Goal: Task Accomplishment & Management: Complete application form

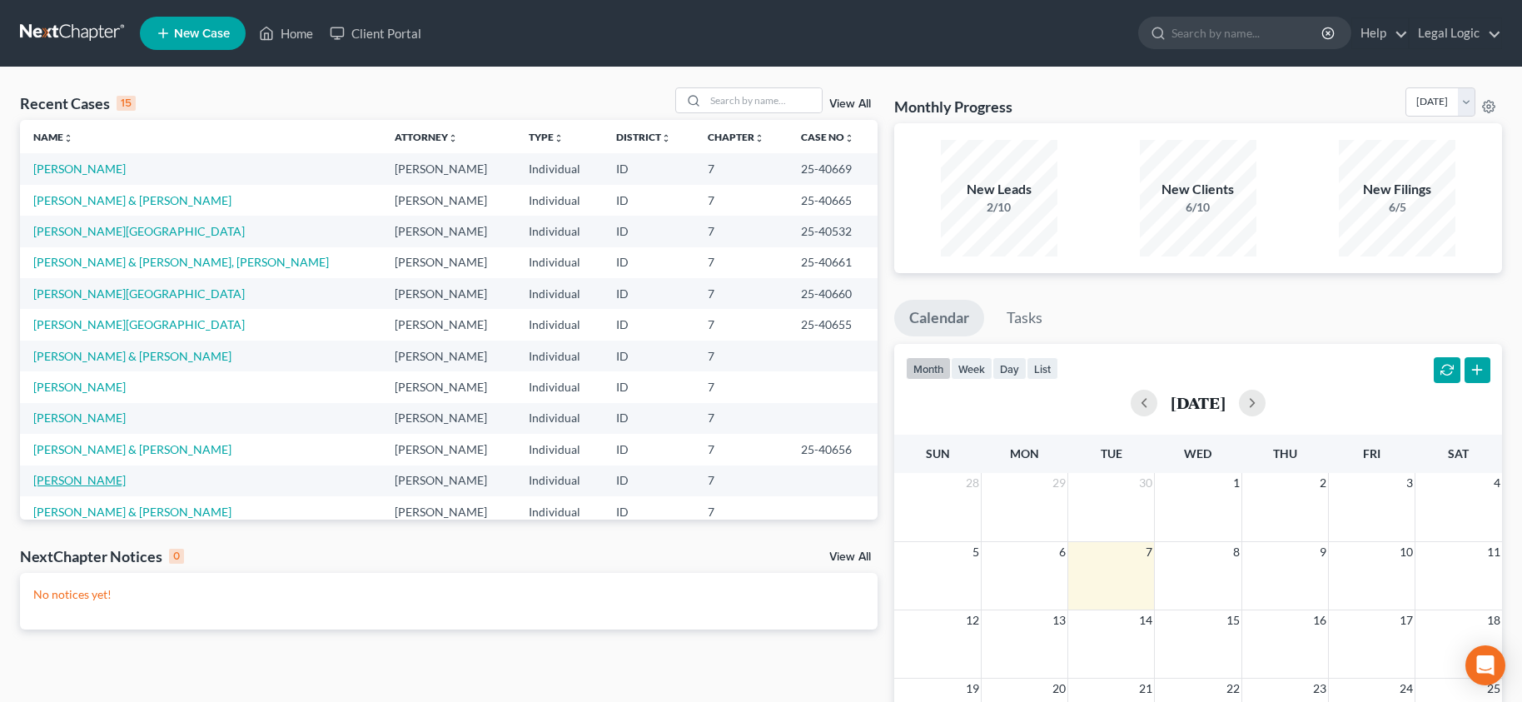
click at [87, 479] on link "[PERSON_NAME]" at bounding box center [79, 480] width 92 height 14
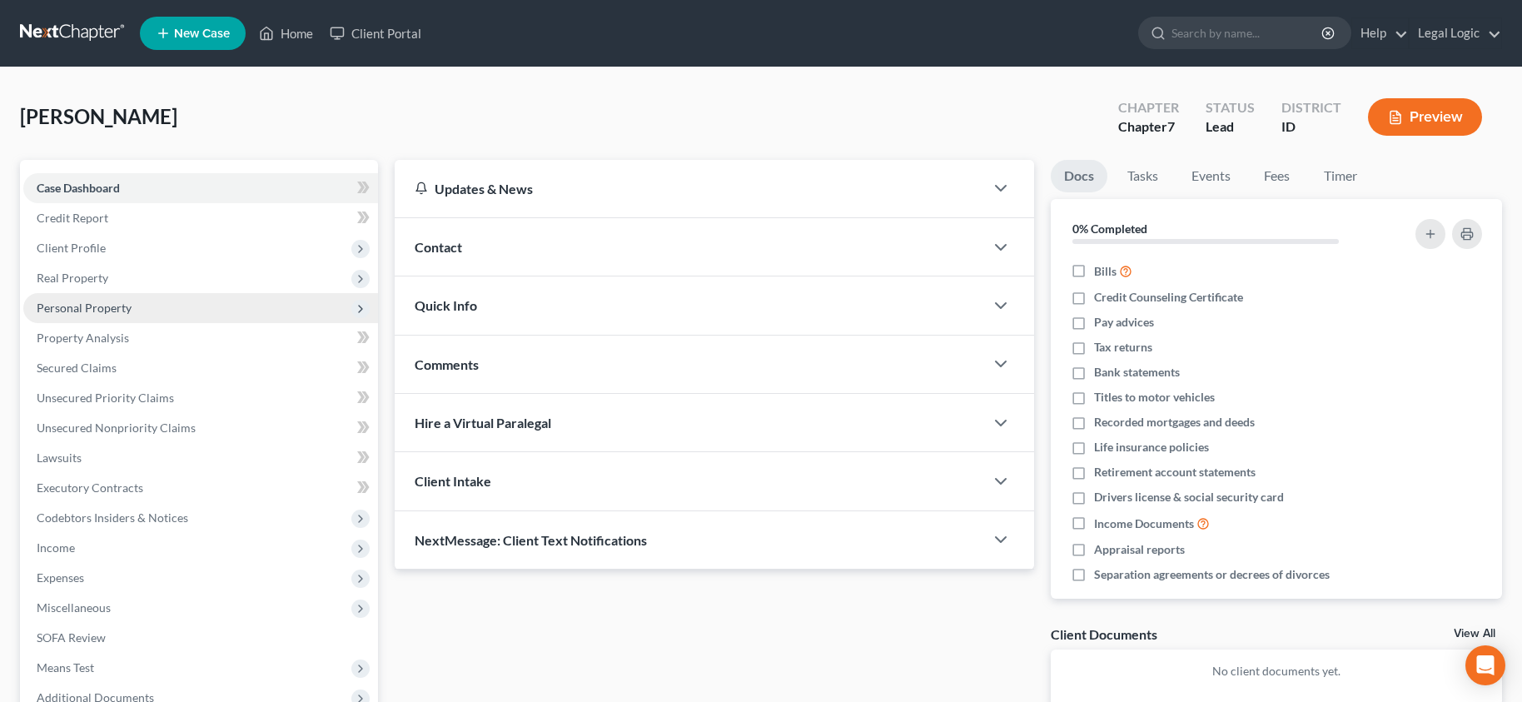
click at [61, 306] on span "Personal Property" at bounding box center [84, 308] width 95 height 14
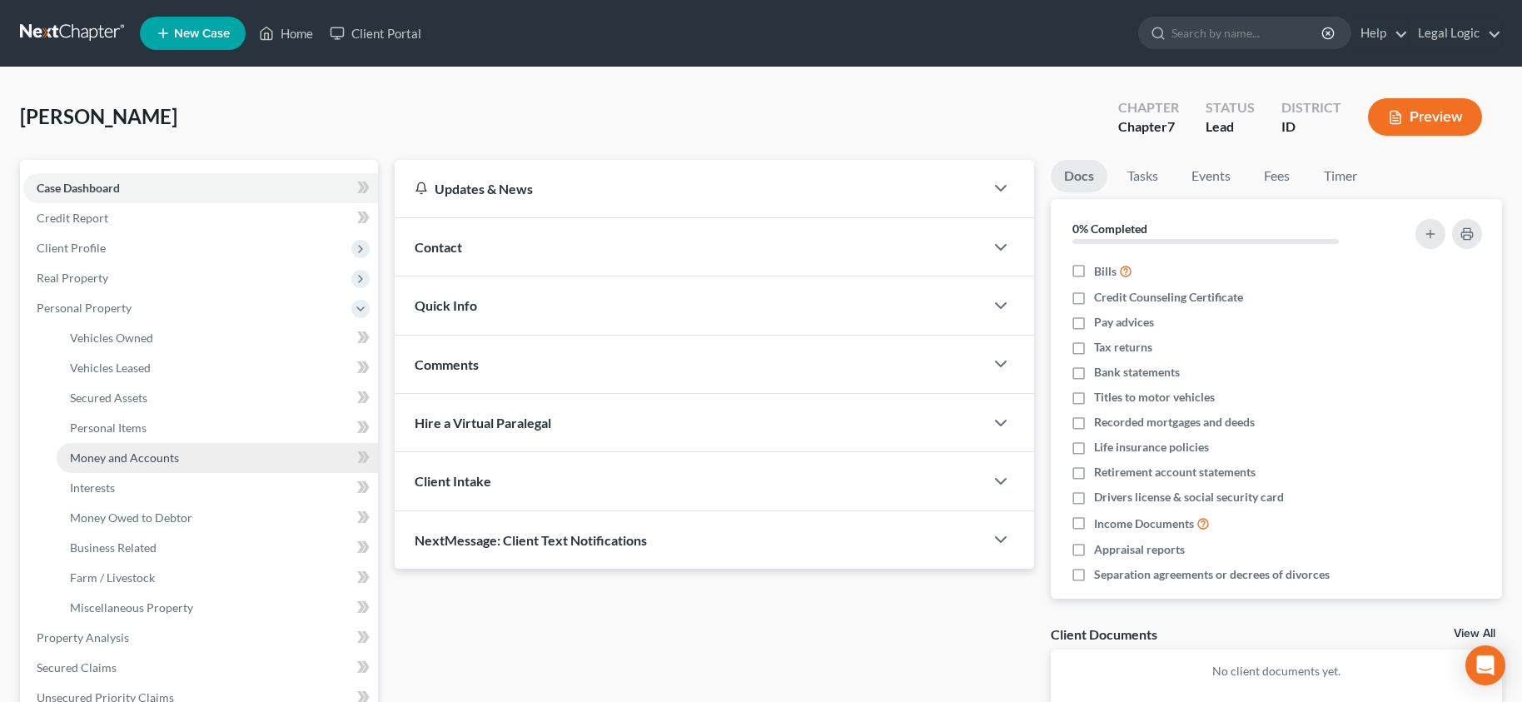
click at [151, 458] on span "Money and Accounts" at bounding box center [124, 458] width 109 height 14
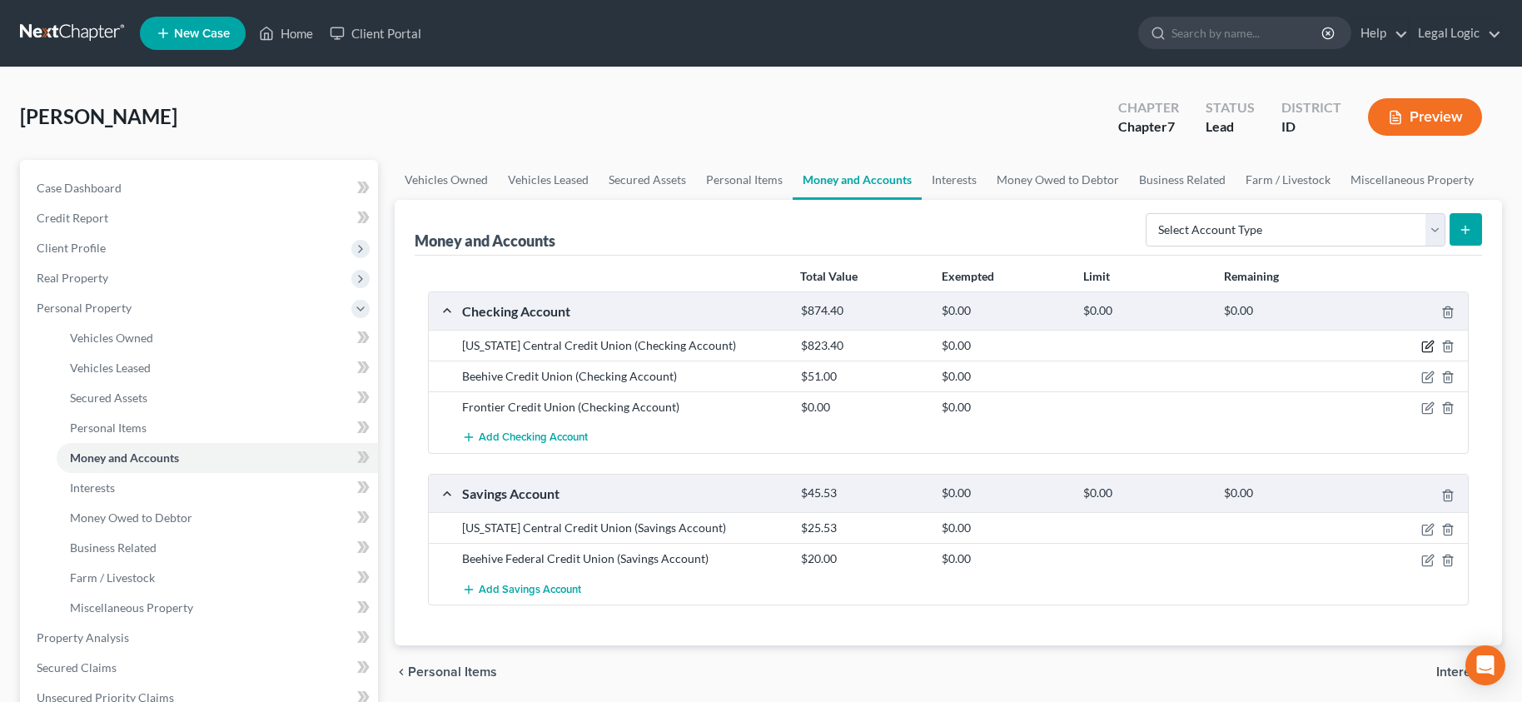
click at [1421, 349] on icon "button" at bounding box center [1427, 346] width 13 height 13
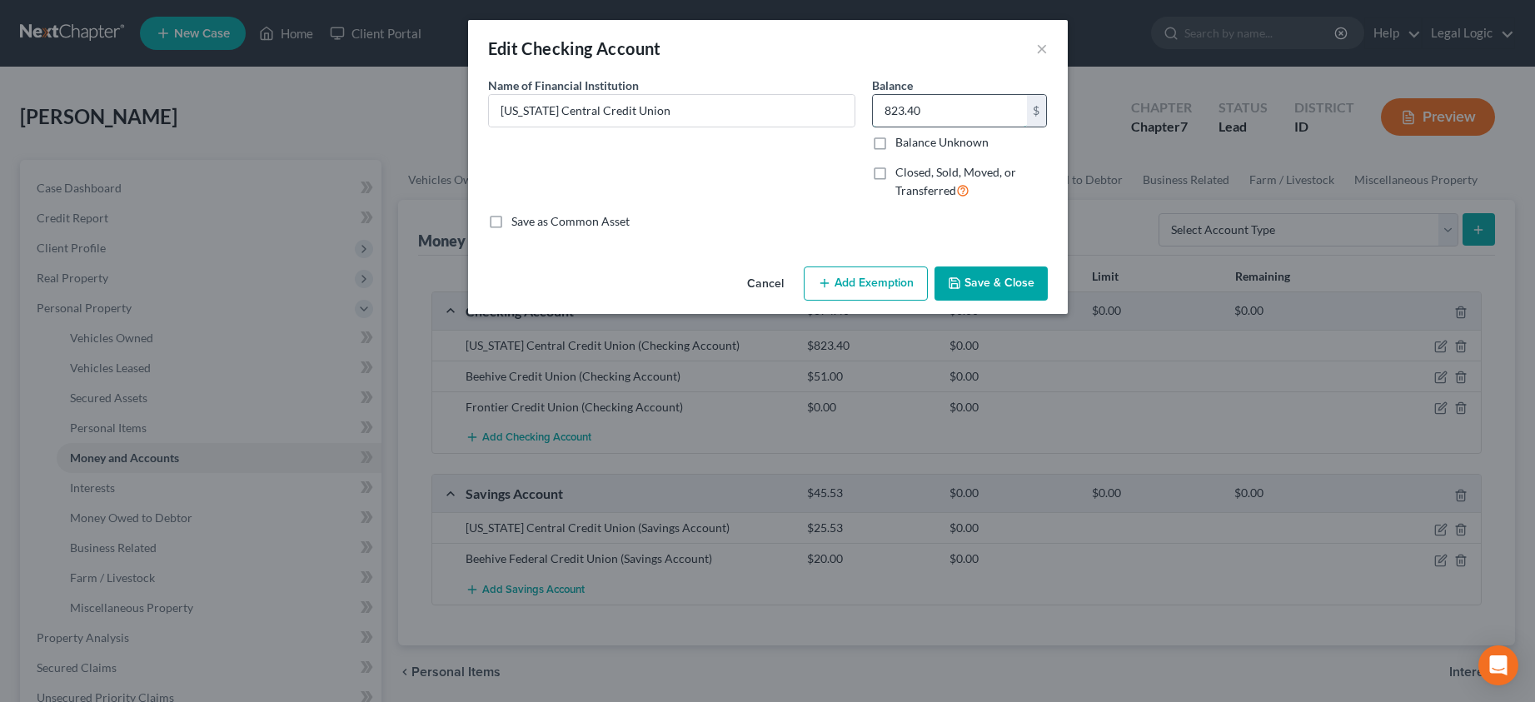
click at [915, 97] on input "823.40" at bounding box center [950, 111] width 154 height 32
type input "50.00"
click at [1026, 263] on div "Cancel Add Exemption Save & Close" at bounding box center [768, 287] width 600 height 55
click at [993, 273] on button "Save & Close" at bounding box center [990, 283] width 113 height 35
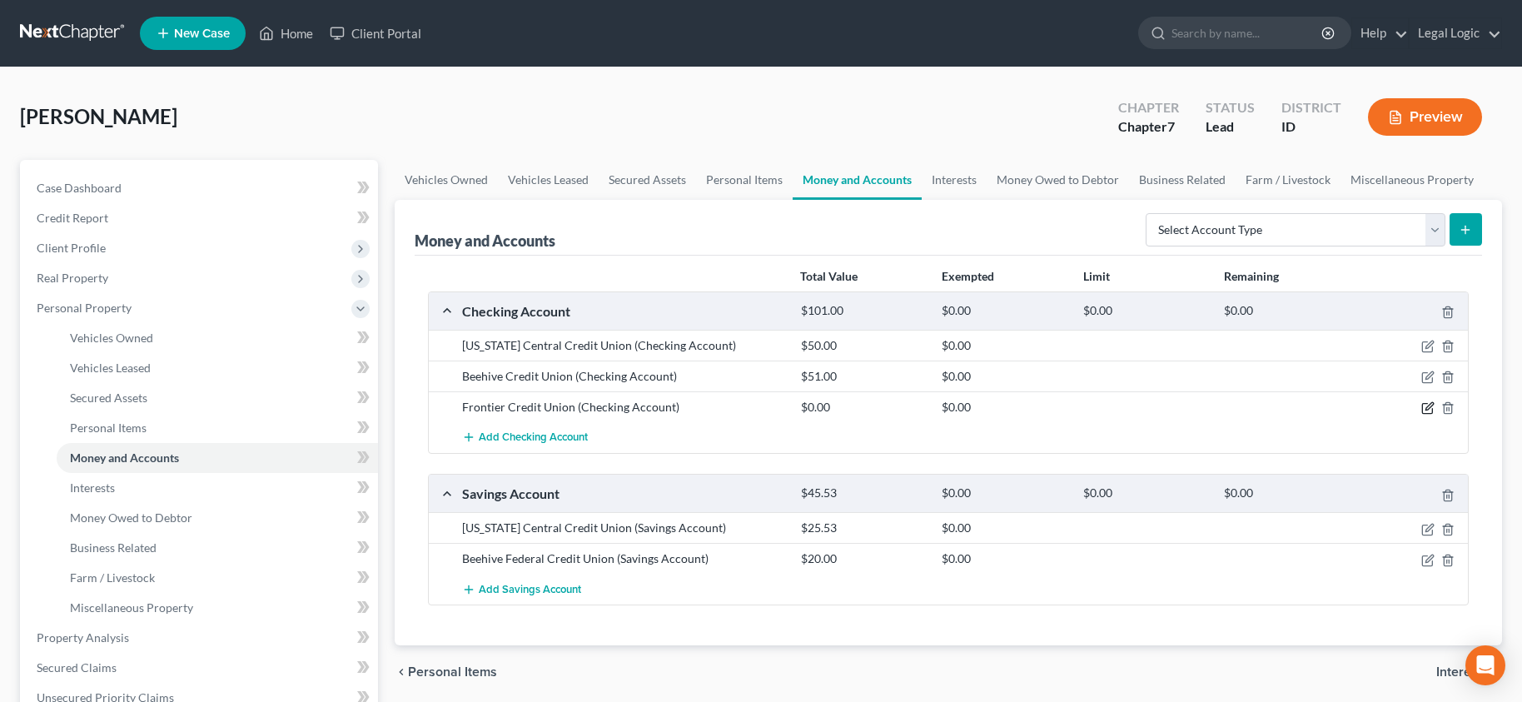
click at [1426, 407] on icon "button" at bounding box center [1427, 407] width 13 height 13
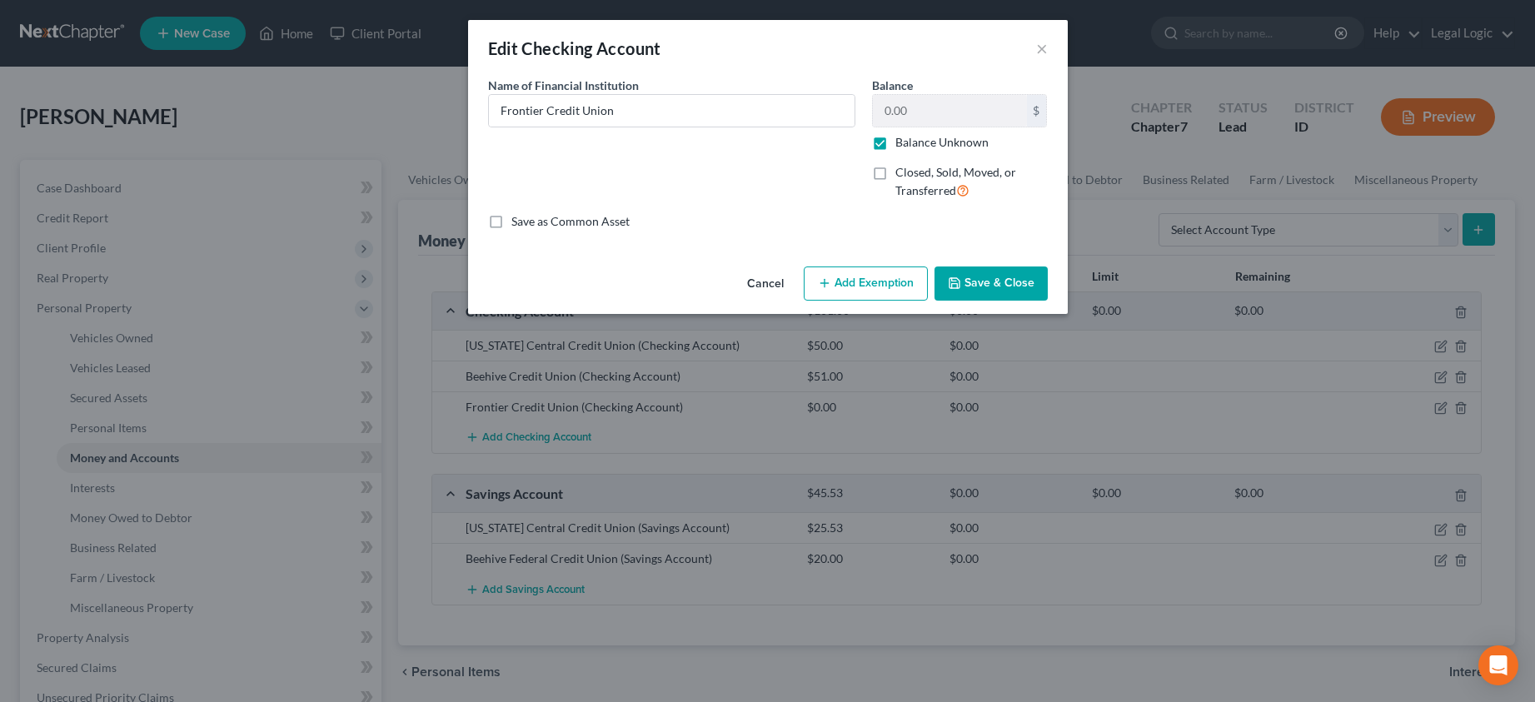
click at [895, 144] on label "Balance Unknown" at bounding box center [941, 142] width 93 height 17
click at [902, 144] on input "Balance Unknown" at bounding box center [907, 139] width 11 height 11
checkbox input "false"
click at [925, 99] on input "0.00" at bounding box center [950, 111] width 154 height 32
type input "5.00"
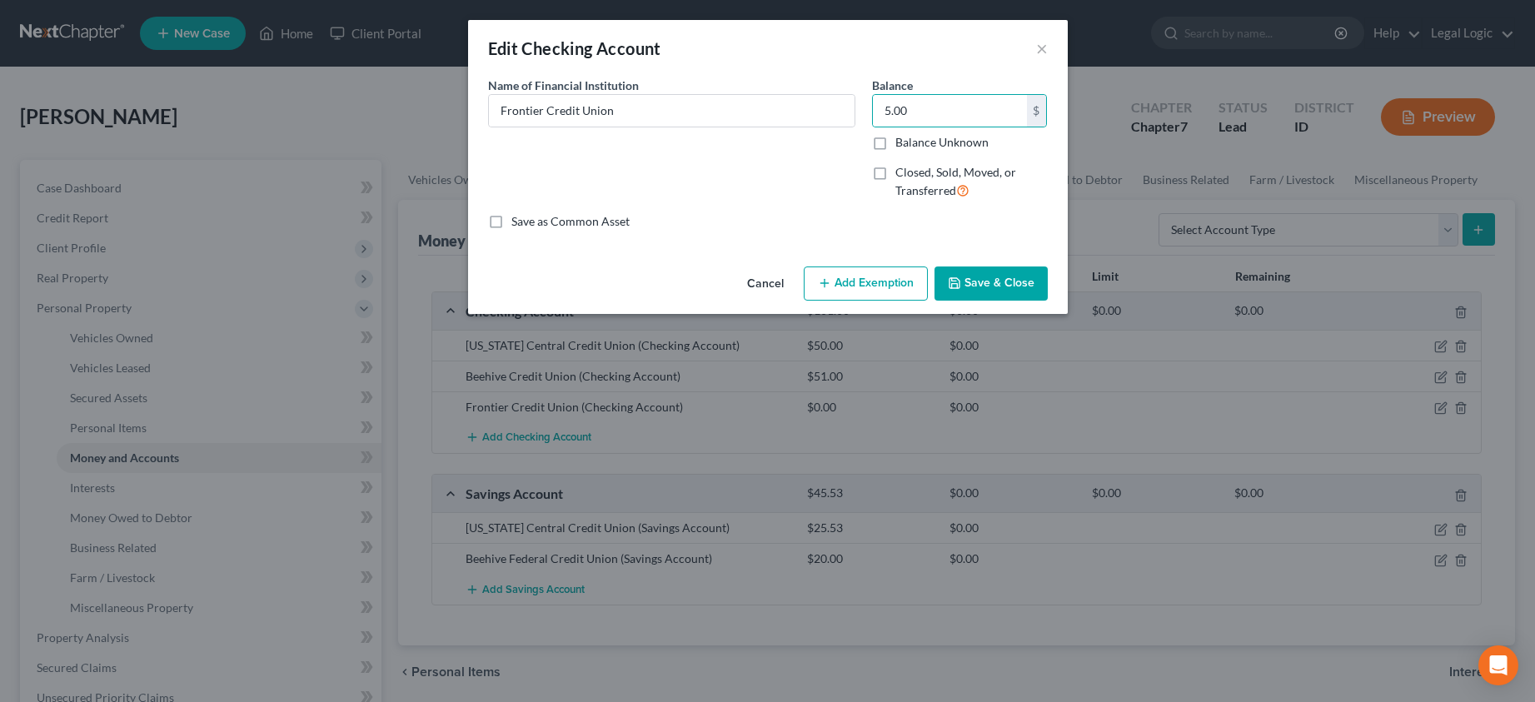
click at [1002, 286] on button "Save & Close" at bounding box center [990, 283] width 113 height 35
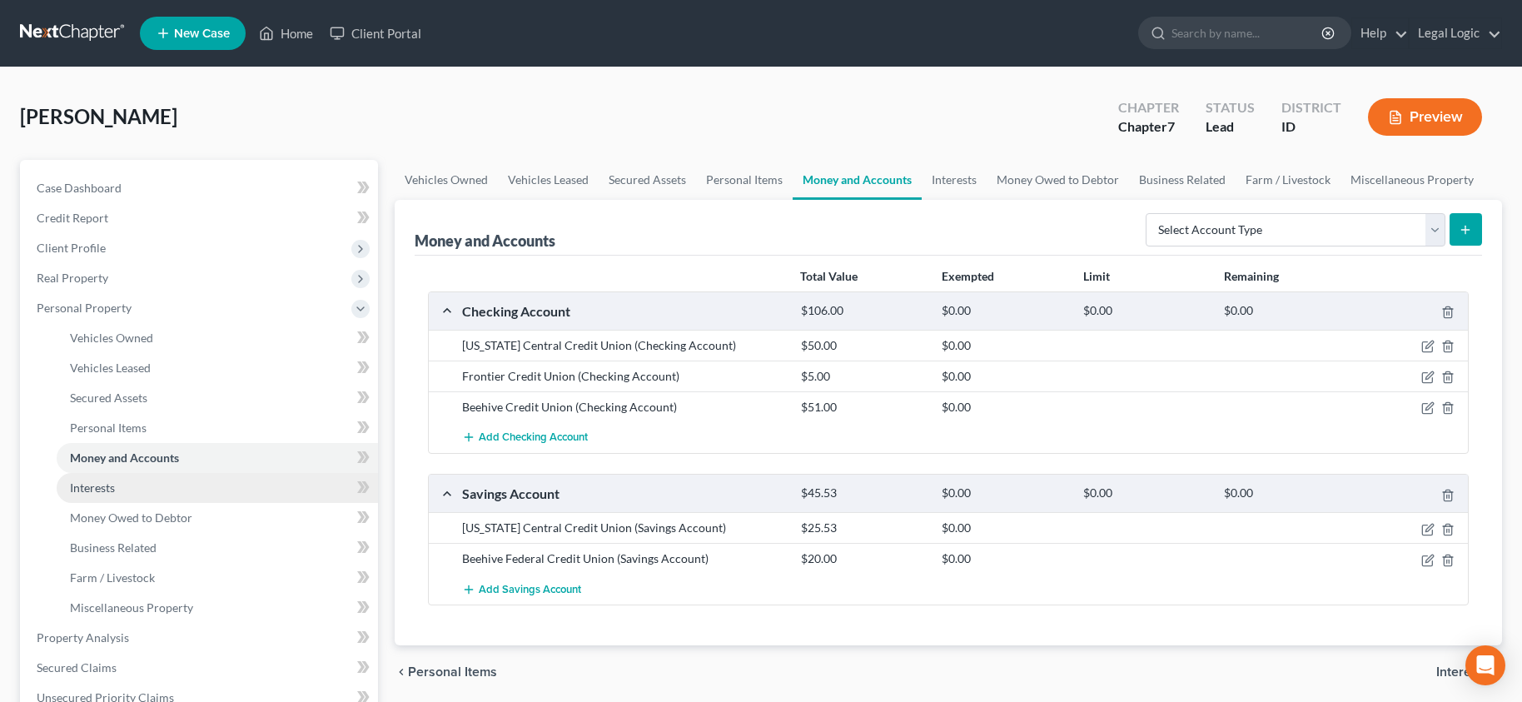
click at [113, 482] on span "Interests" at bounding box center [92, 487] width 45 height 14
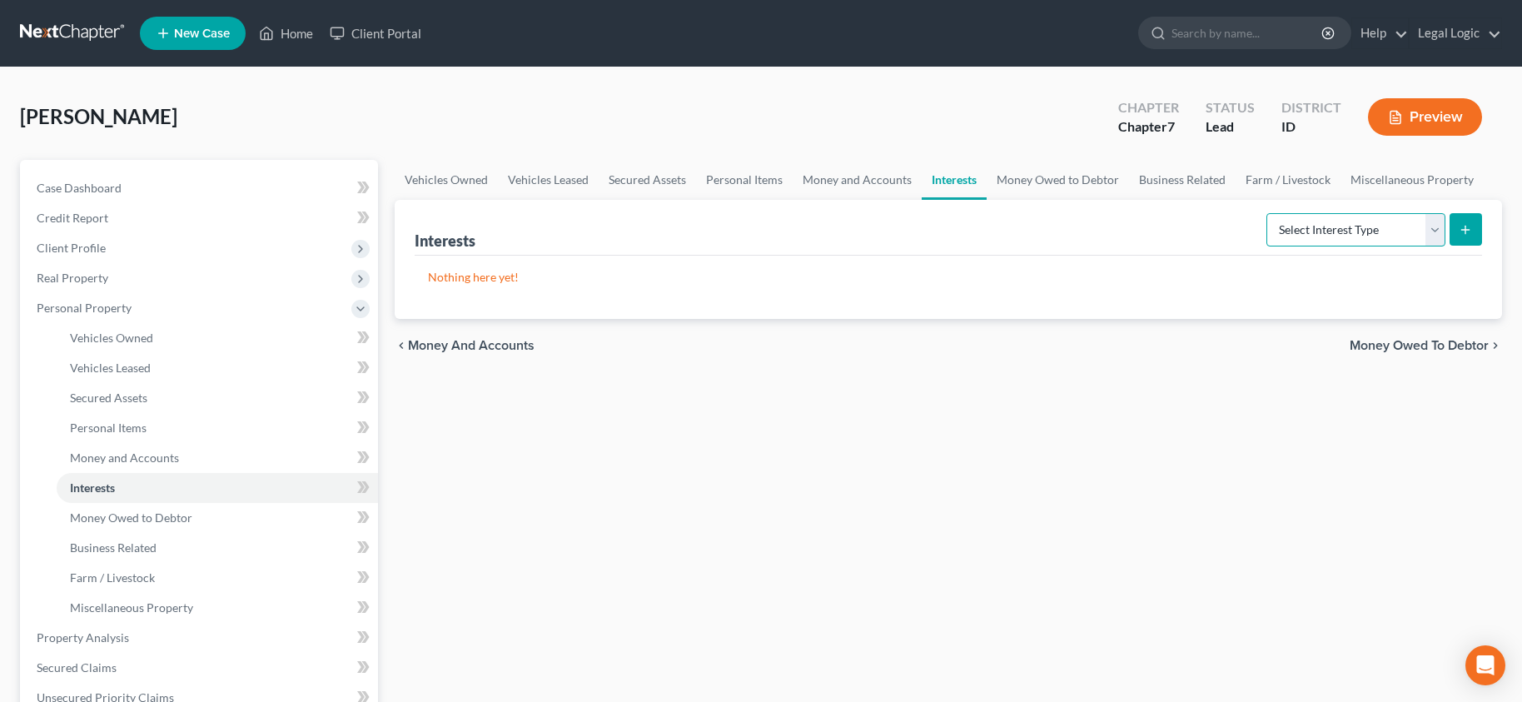
click at [1439, 227] on select "Select Interest Type 401K Annuity Bond Education IRA Government Bond Government…" at bounding box center [1356, 229] width 179 height 33
select select "401k"
click at [1268, 213] on select "Select Interest Type 401K Annuity Bond Education IRA Government Bond Government…" at bounding box center [1356, 229] width 179 height 33
click at [1466, 232] on line "submit" at bounding box center [1466, 229] width 0 height 7
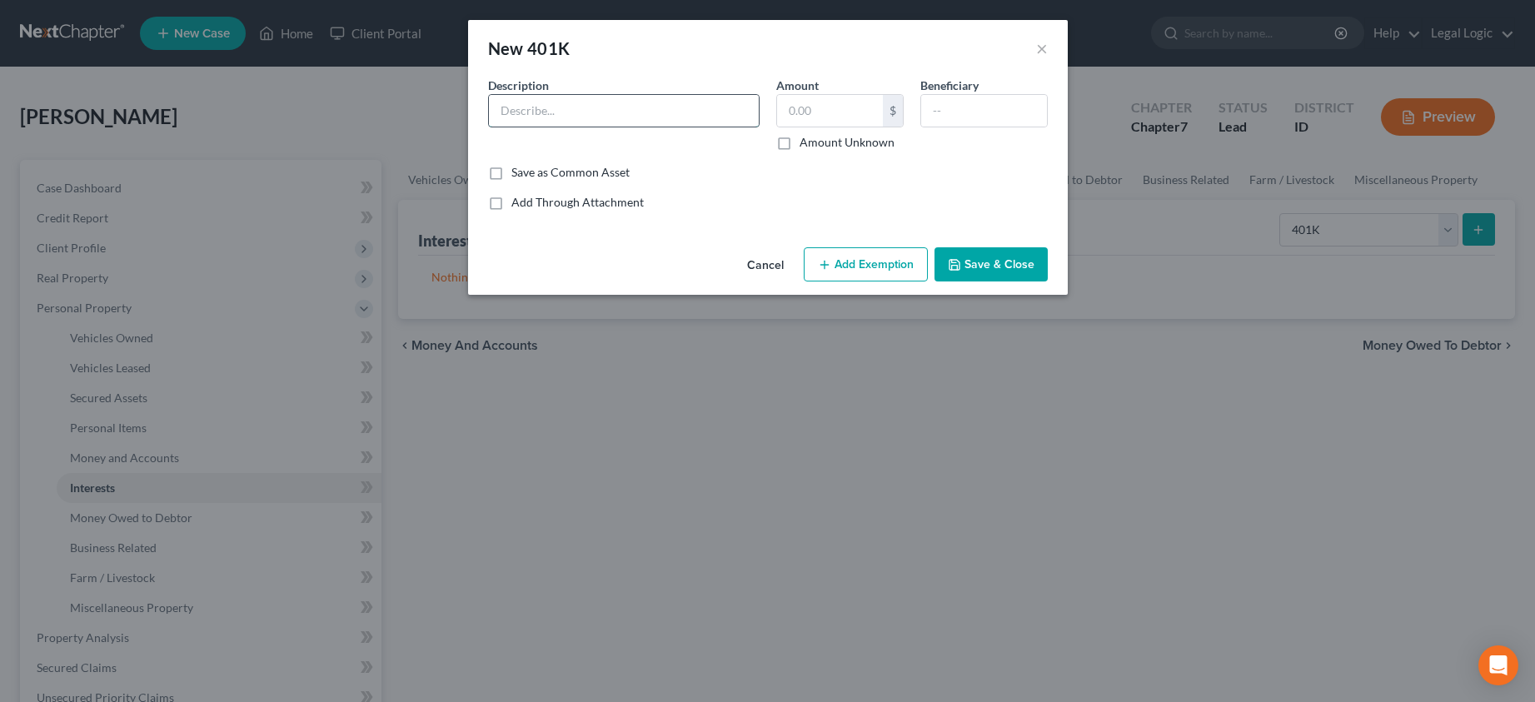
click at [689, 108] on input "text" at bounding box center [624, 111] width 270 height 32
type input "[PERSON_NAME] [PERSON_NAME]"
type input "200.00"
click at [883, 265] on button "Add Exemption" at bounding box center [866, 264] width 124 height 35
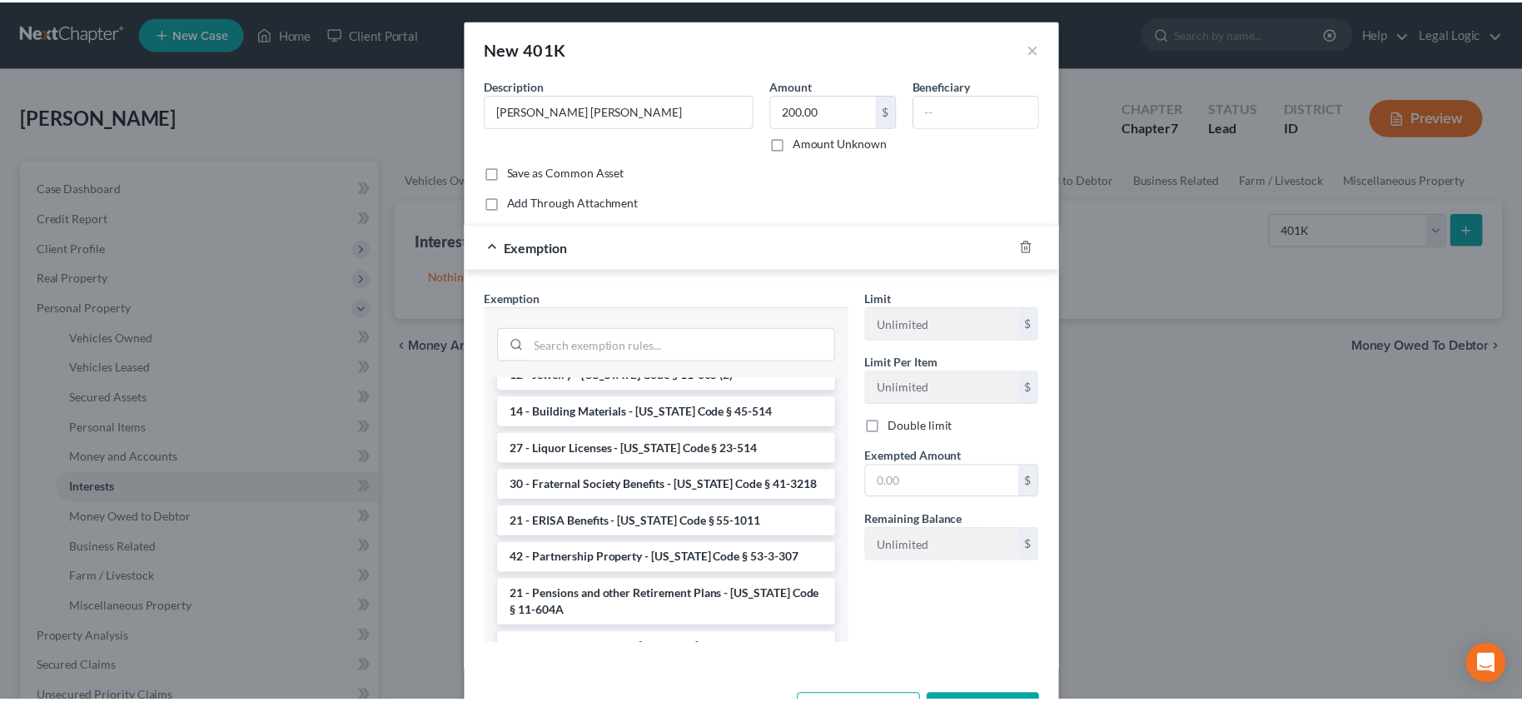
scroll to position [999, 0]
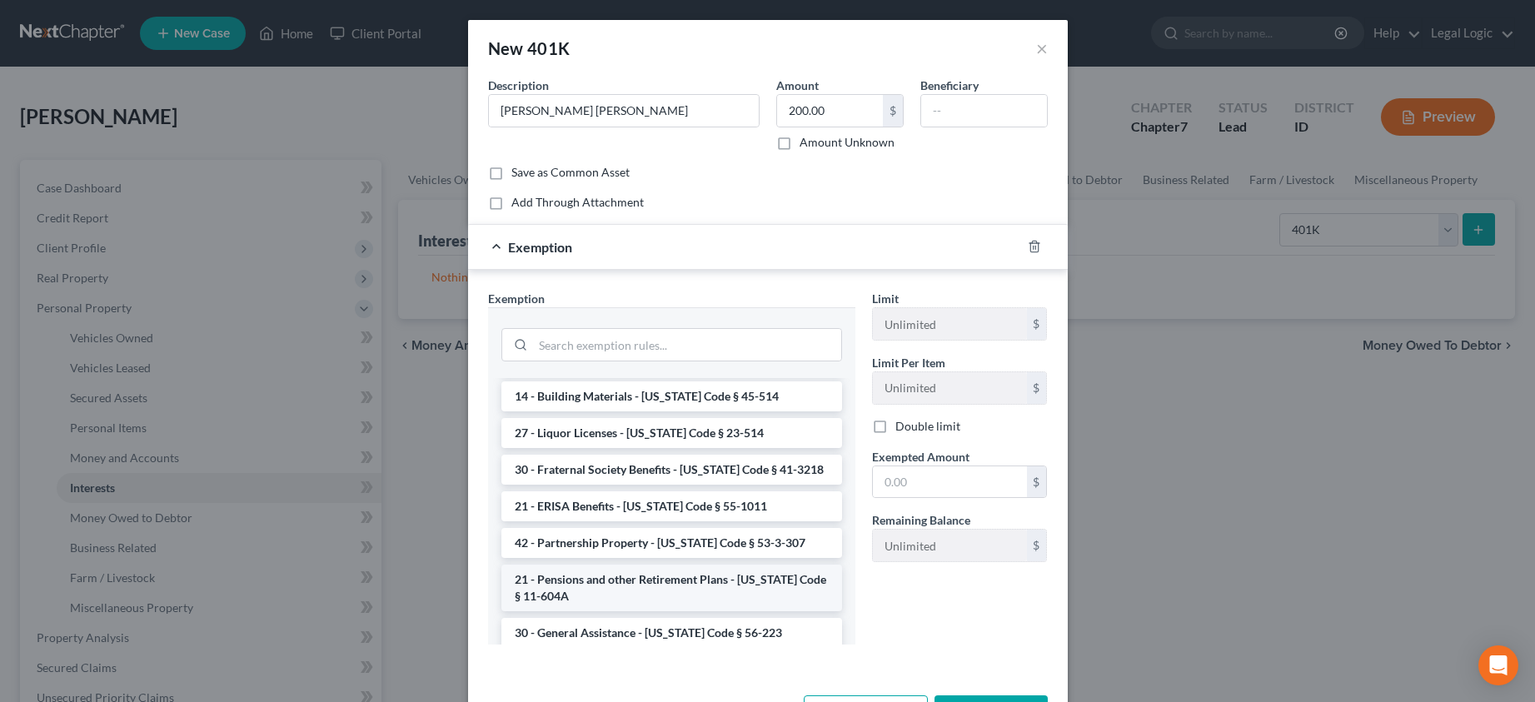
click at [699, 565] on li "21 - Pensions and other Retirement Plans - [US_STATE] Code § 11-604A" at bounding box center [671, 588] width 341 height 47
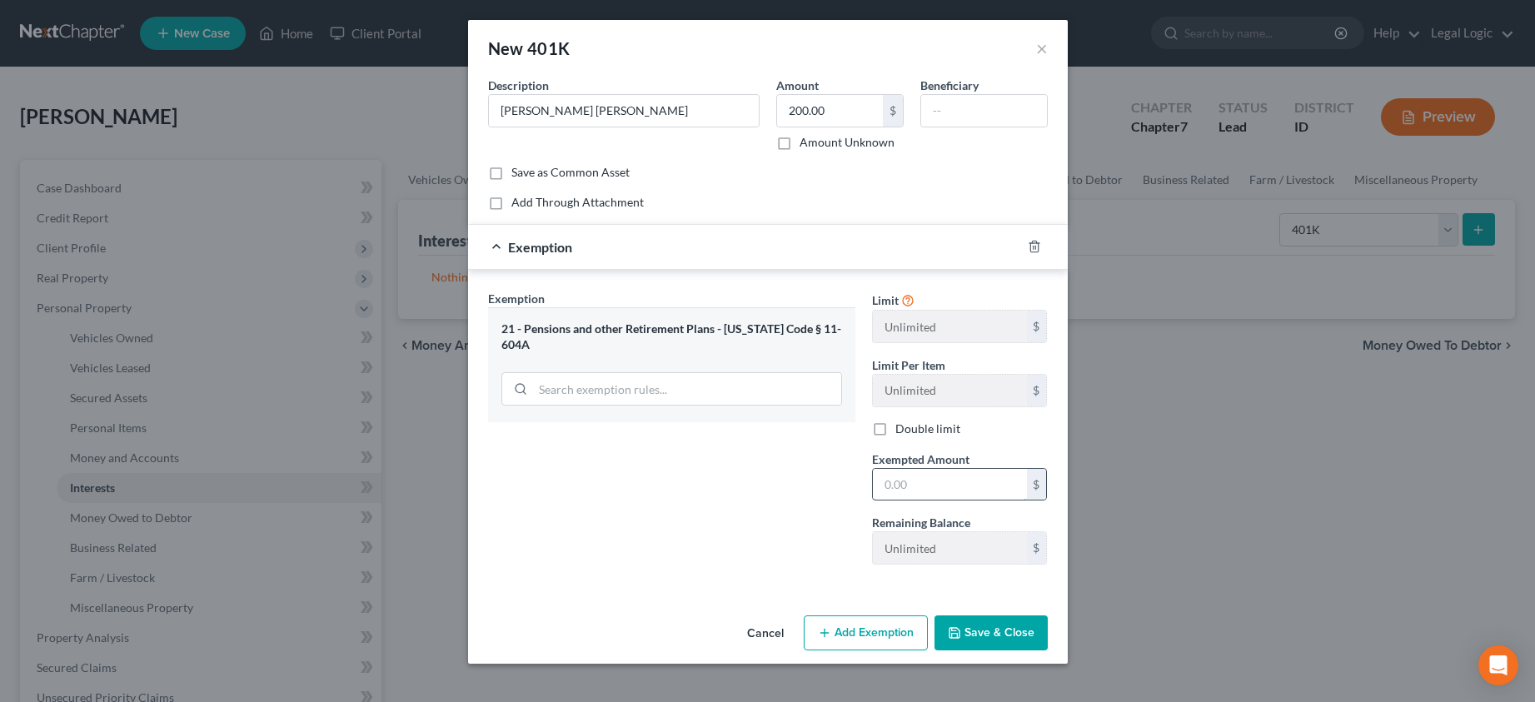
click at [951, 479] on input "text" at bounding box center [950, 485] width 154 height 32
type input "200.00"
click at [1004, 620] on button "Save & Close" at bounding box center [990, 632] width 113 height 35
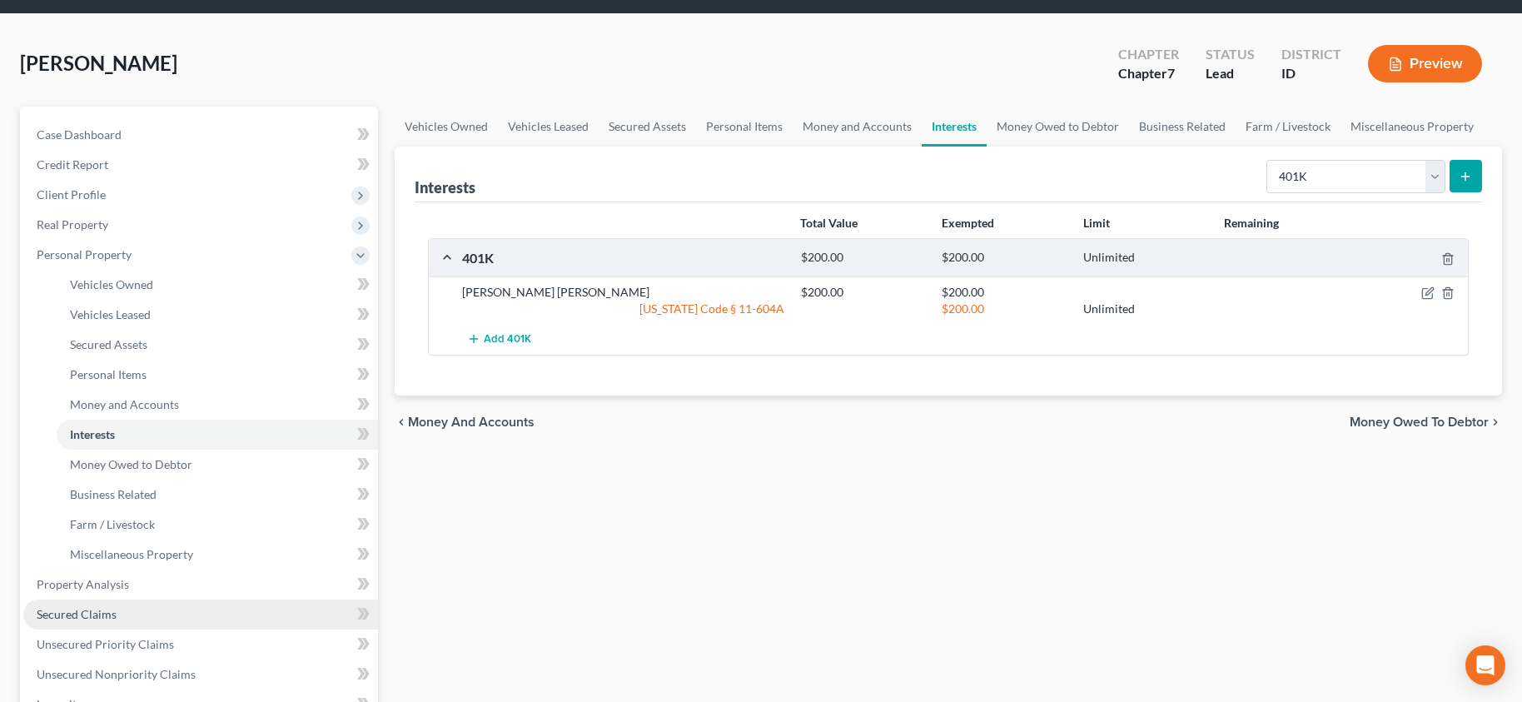
scroll to position [83, 0]
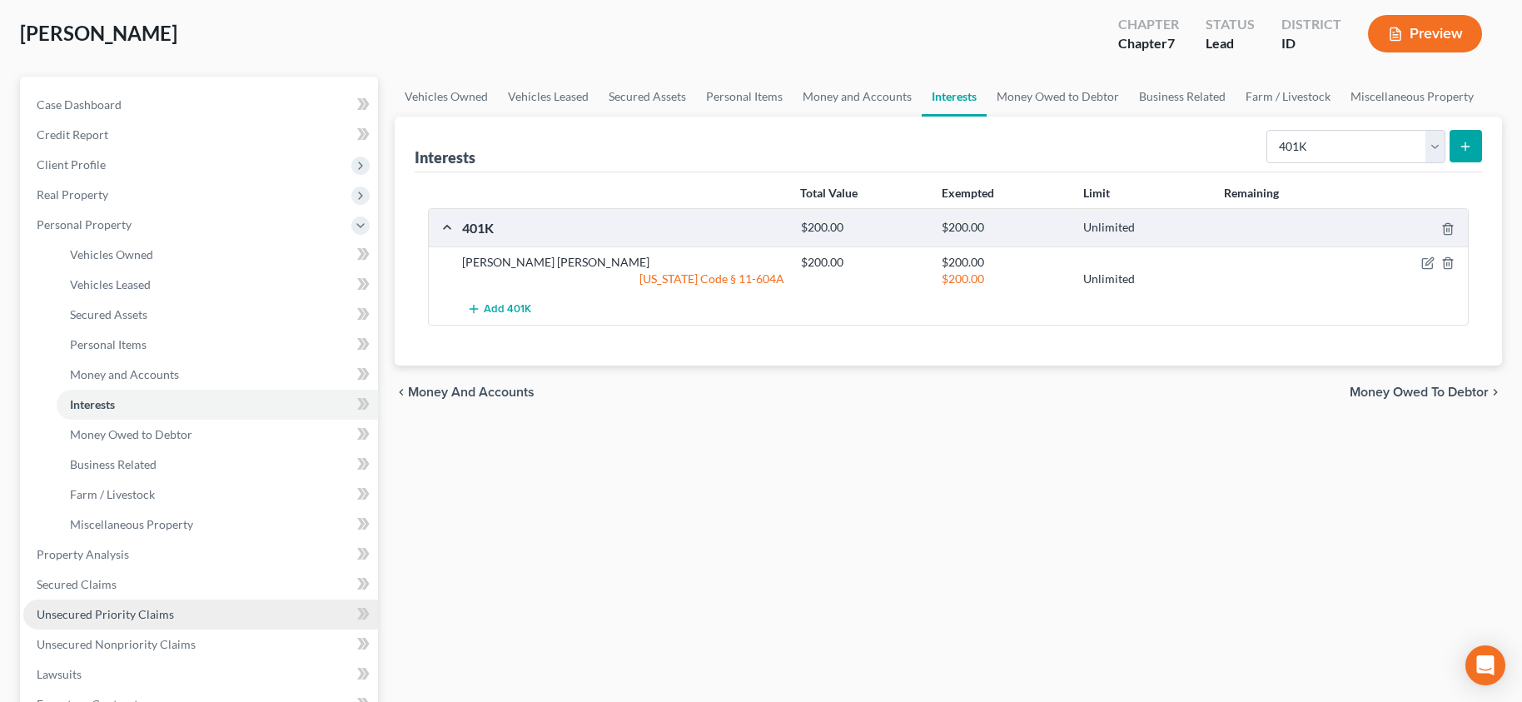
click at [153, 611] on span "Unsecured Priority Claims" at bounding box center [105, 614] width 137 height 14
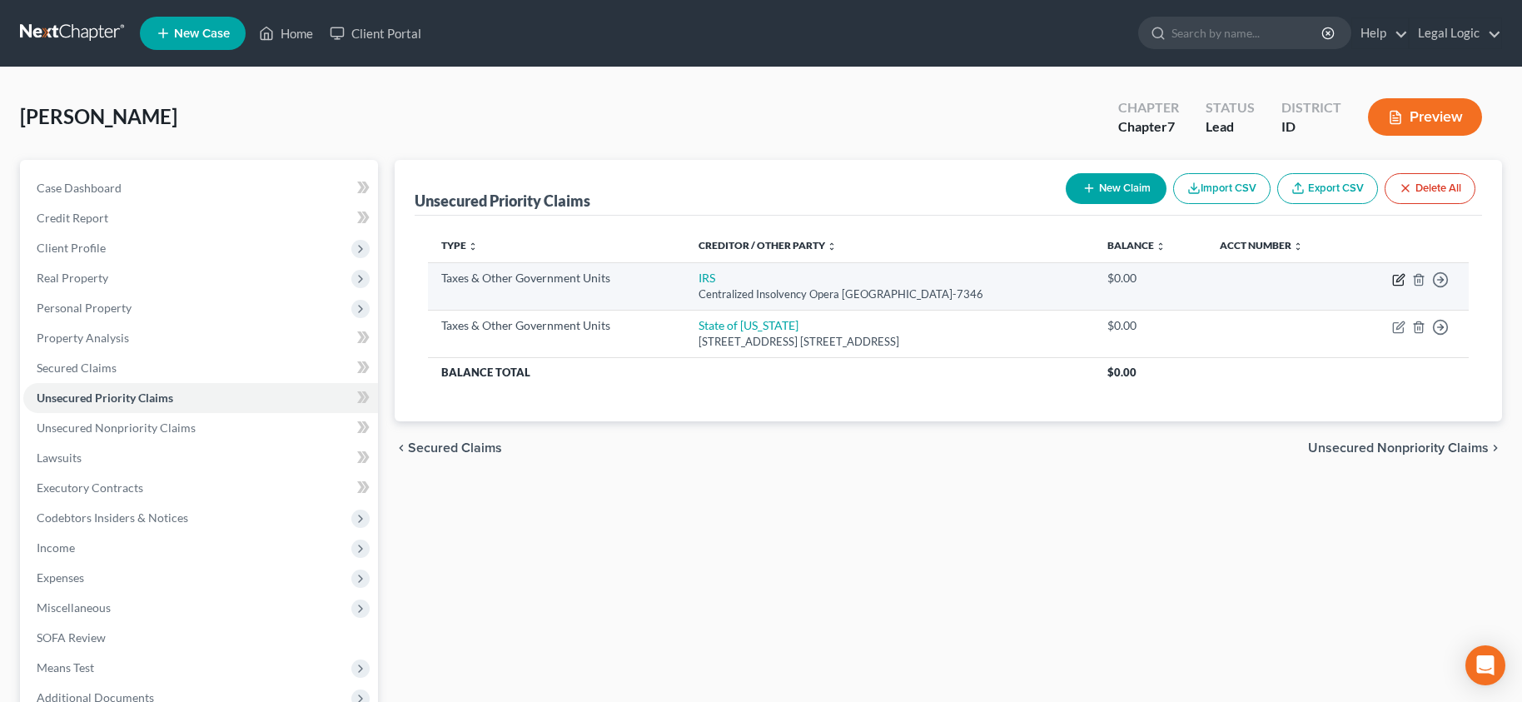
click at [1400, 281] on icon "button" at bounding box center [1398, 279] width 13 height 13
select select "0"
select select "39"
select select "4"
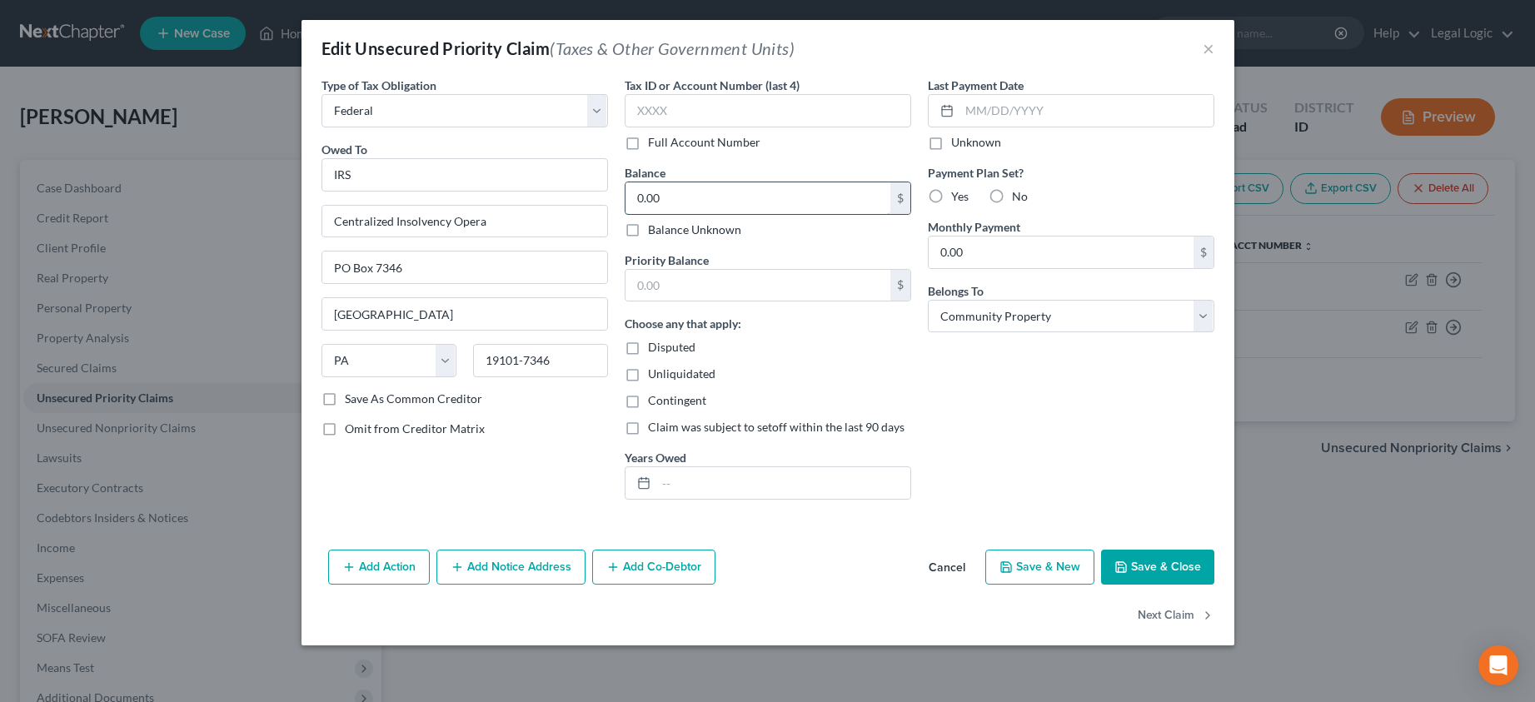
click at [733, 190] on input "0.00" at bounding box center [757, 198] width 265 height 32
type input "3,000.00"
click at [1148, 574] on button "Save & Close" at bounding box center [1157, 567] width 113 height 35
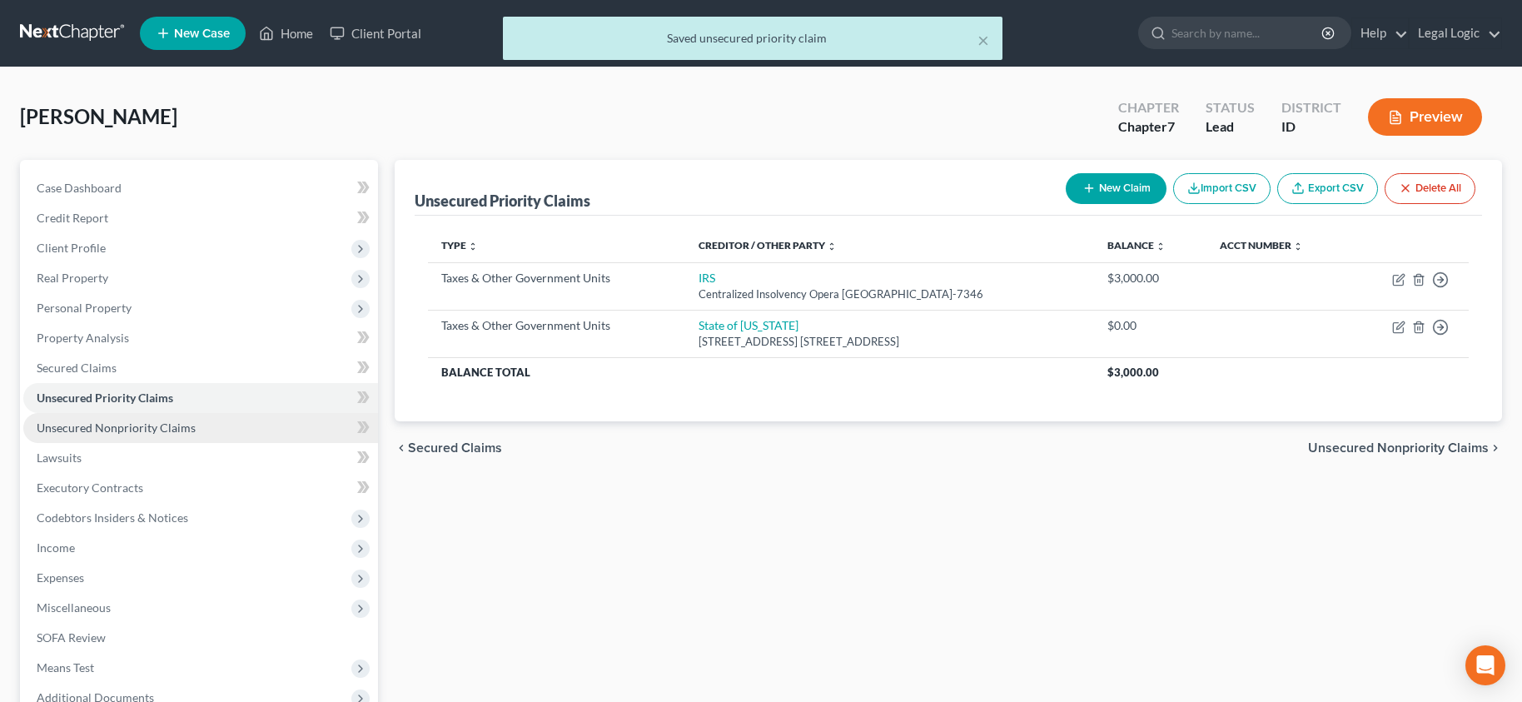
click at [151, 430] on span "Unsecured Nonpriority Claims" at bounding box center [116, 428] width 159 height 14
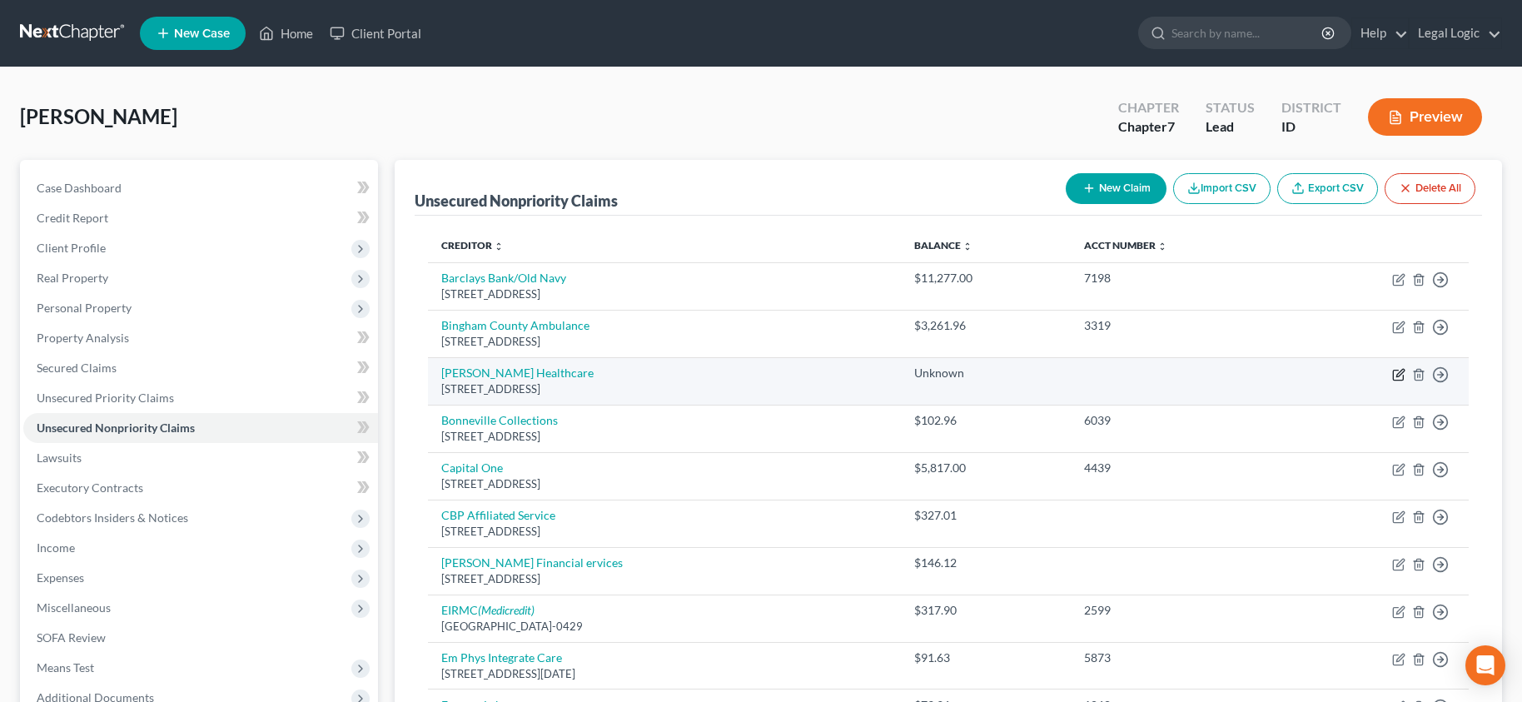
click at [1399, 374] on icon "button" at bounding box center [1398, 374] width 13 height 13
select select "13"
select select "9"
select select "0"
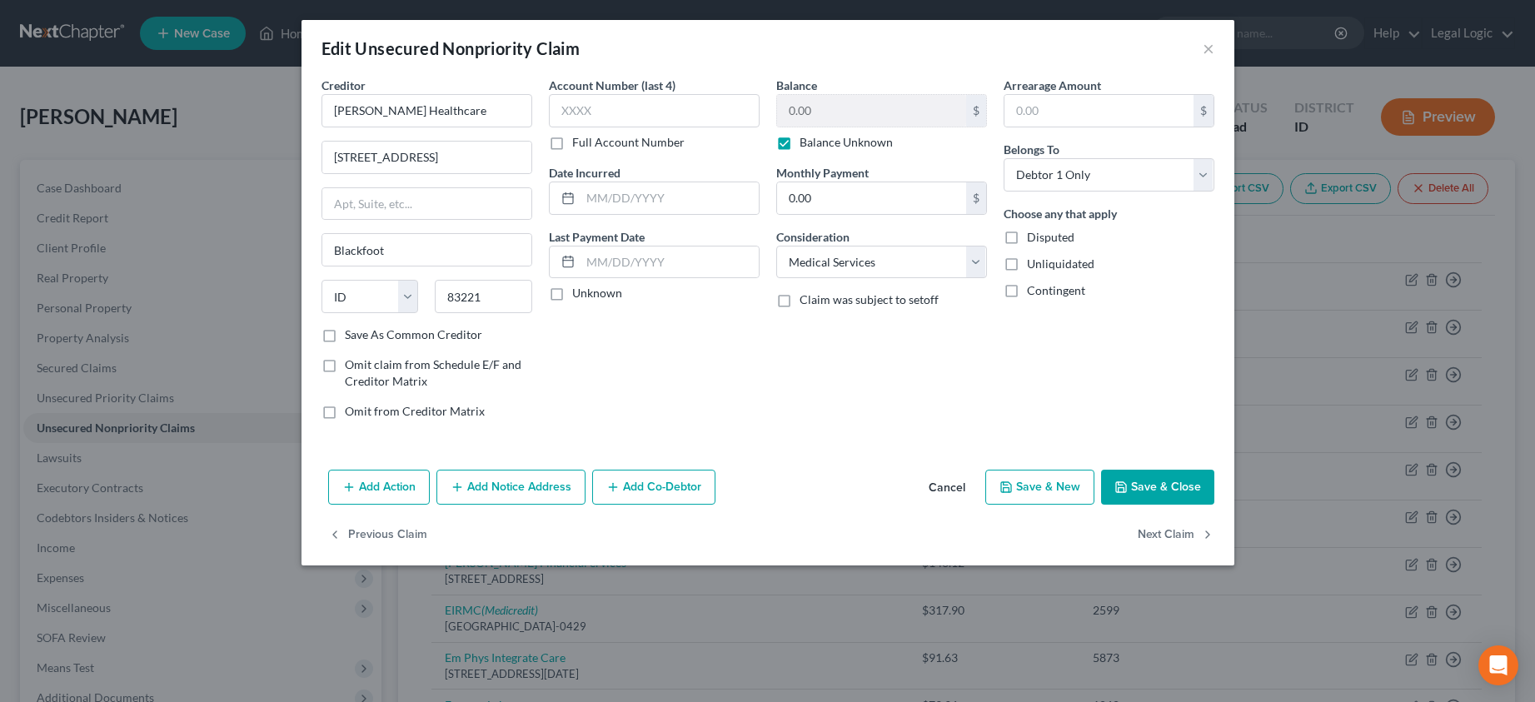
click at [799, 142] on label "Balance Unknown" at bounding box center [845, 142] width 93 height 17
click at [806, 142] on input "Balance Unknown" at bounding box center [811, 139] width 11 height 11
checkbox input "false"
click at [850, 111] on input "0.00" at bounding box center [871, 111] width 189 height 32
type input "3,000.00"
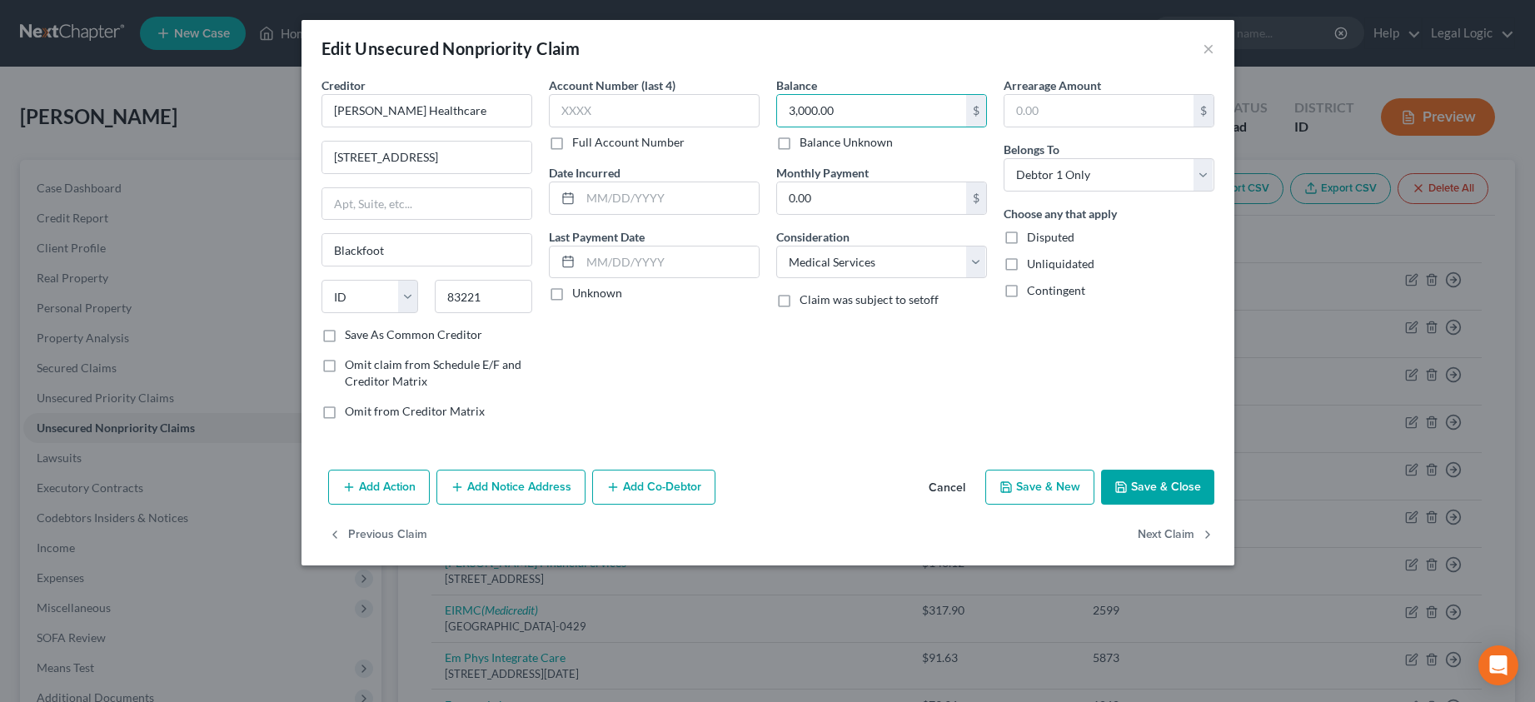
click at [1187, 475] on button "Save & Close" at bounding box center [1157, 487] width 113 height 35
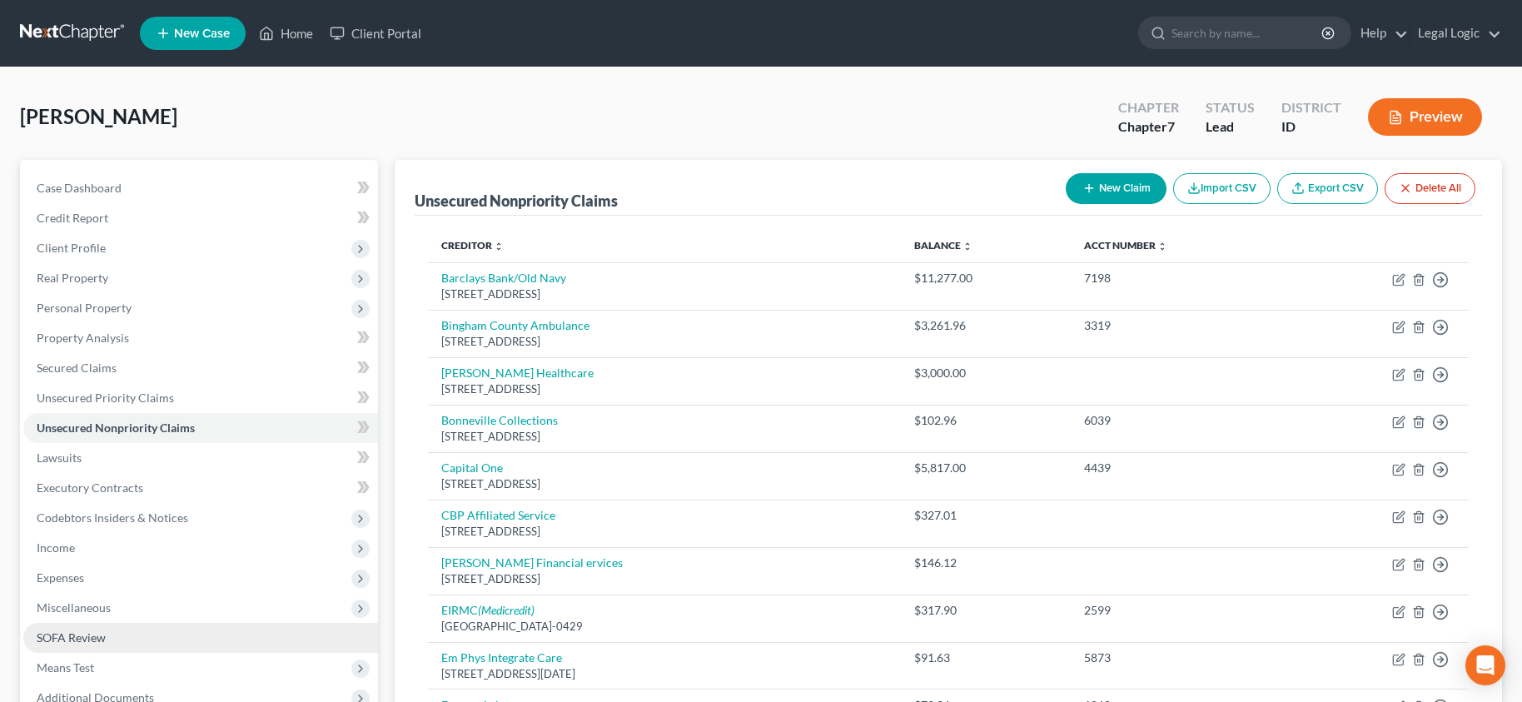
click at [84, 646] on link "SOFA Review" at bounding box center [200, 638] width 355 height 30
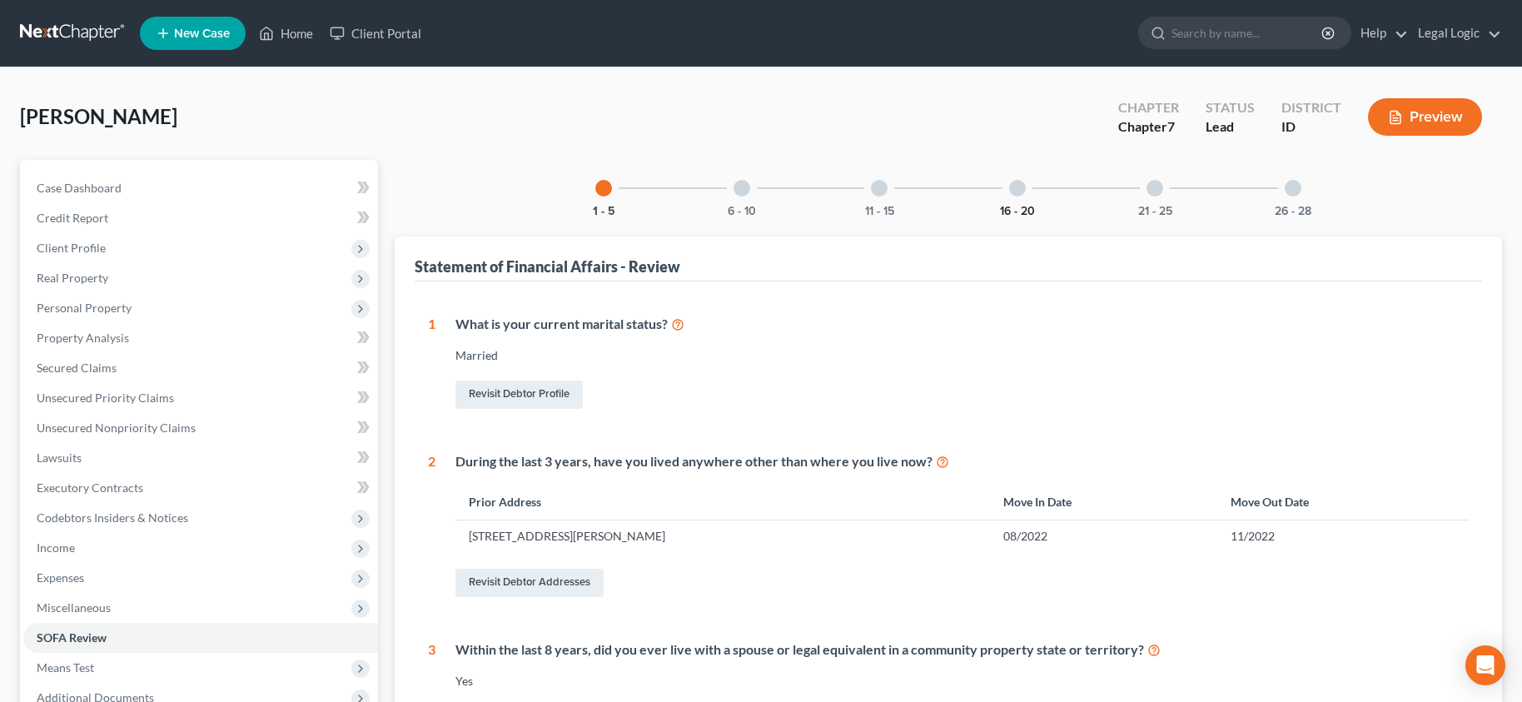
click at [1014, 209] on button "16 - 20" at bounding box center [1017, 212] width 35 height 12
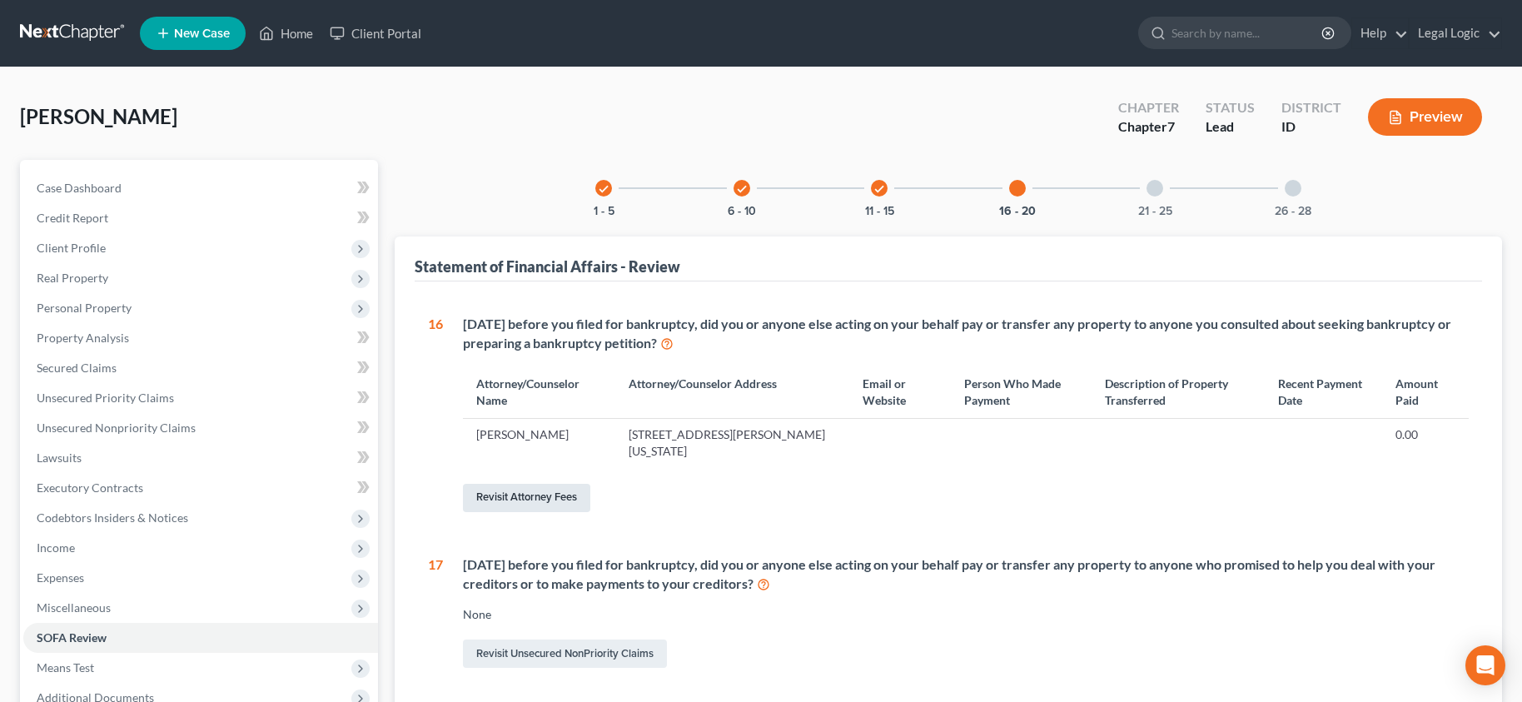
click at [528, 495] on link "Revisit Attorney Fees" at bounding box center [526, 498] width 127 height 28
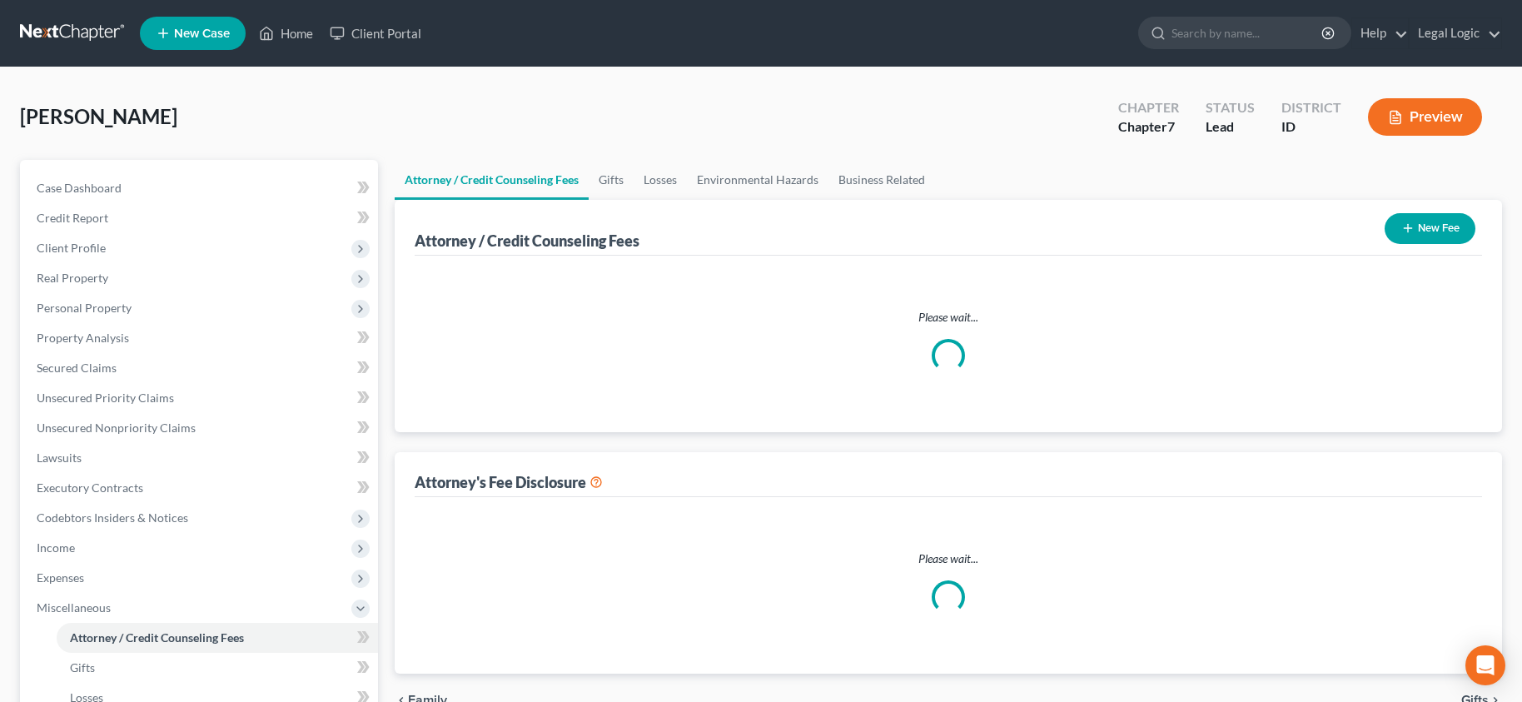
select select "0"
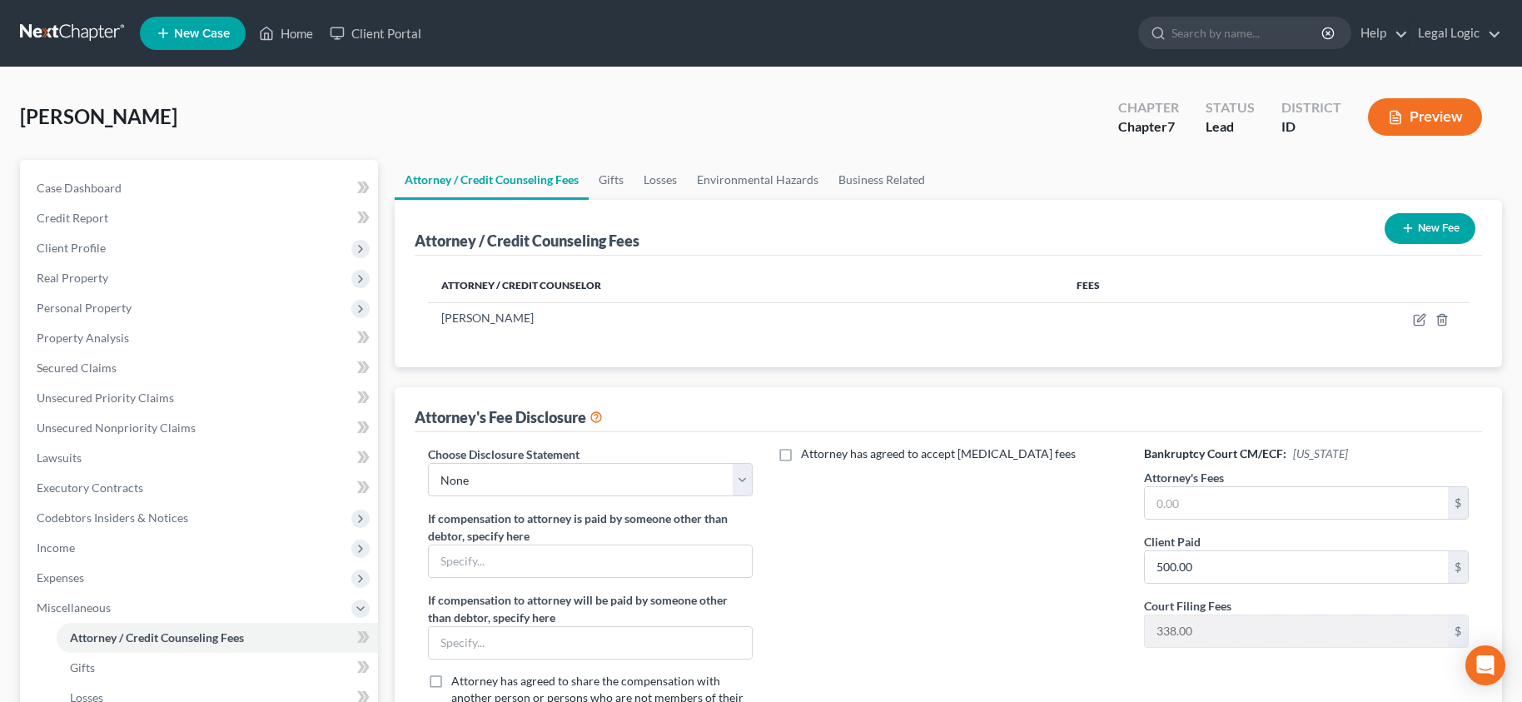
click at [1430, 224] on button "New Fee" at bounding box center [1430, 228] width 91 height 31
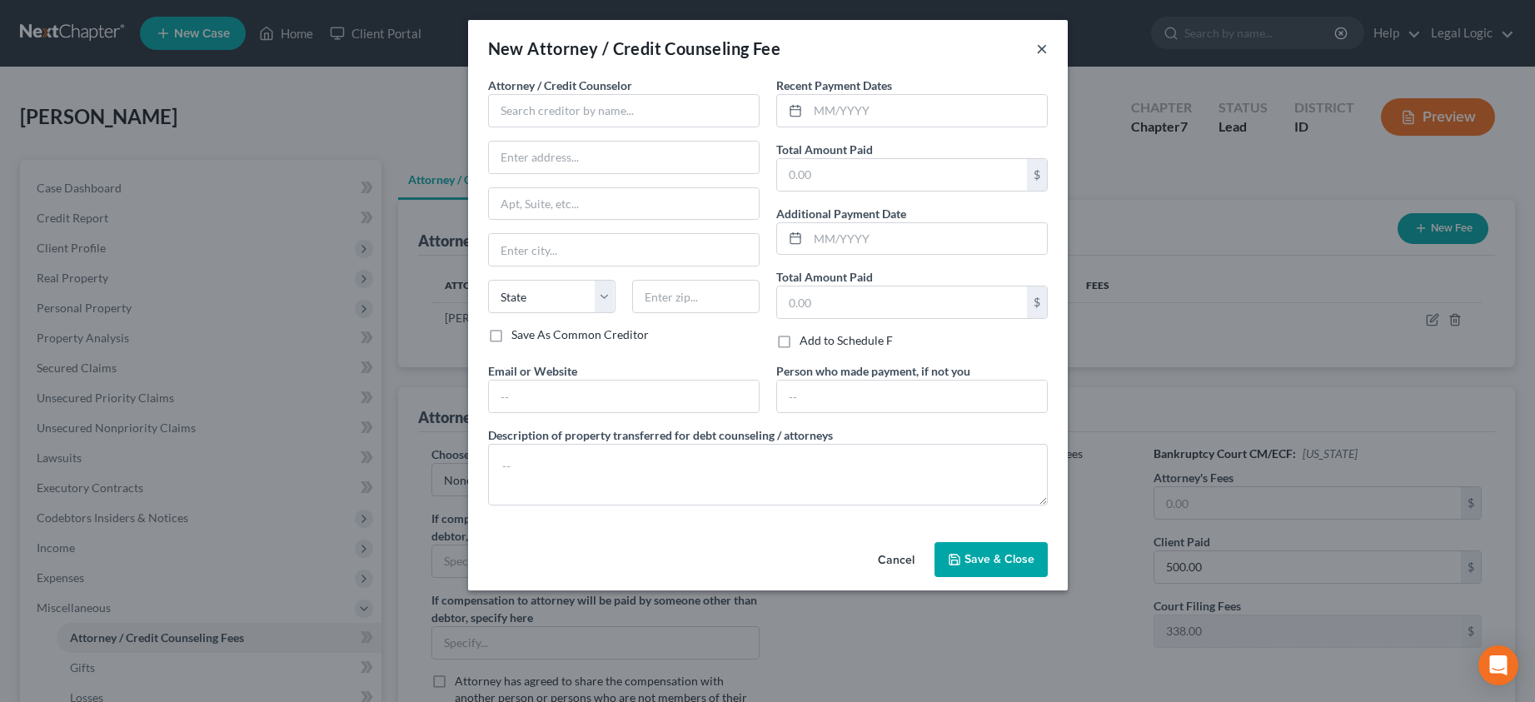
click at [1043, 47] on button "×" at bounding box center [1042, 48] width 12 height 20
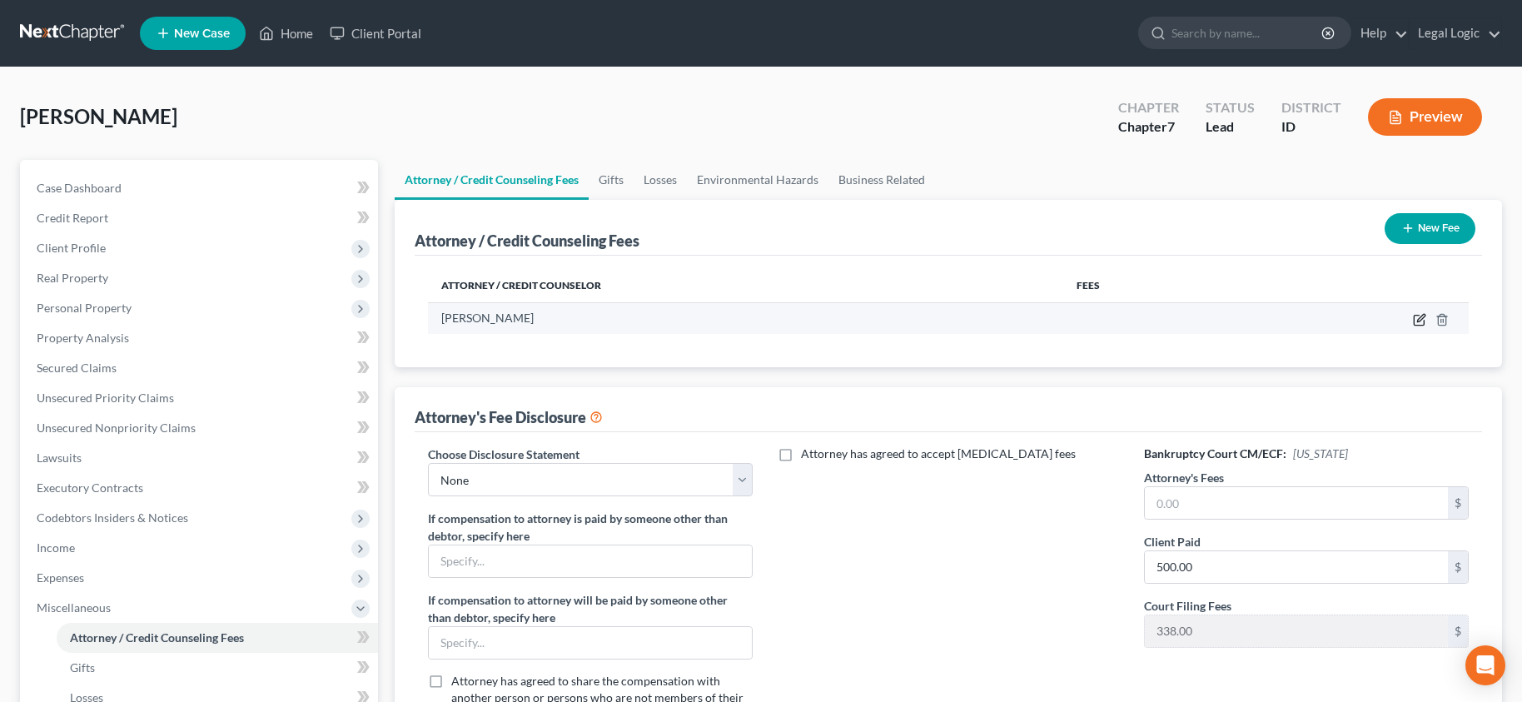
click at [1421, 318] on icon "button" at bounding box center [1419, 319] width 13 height 13
select select "13"
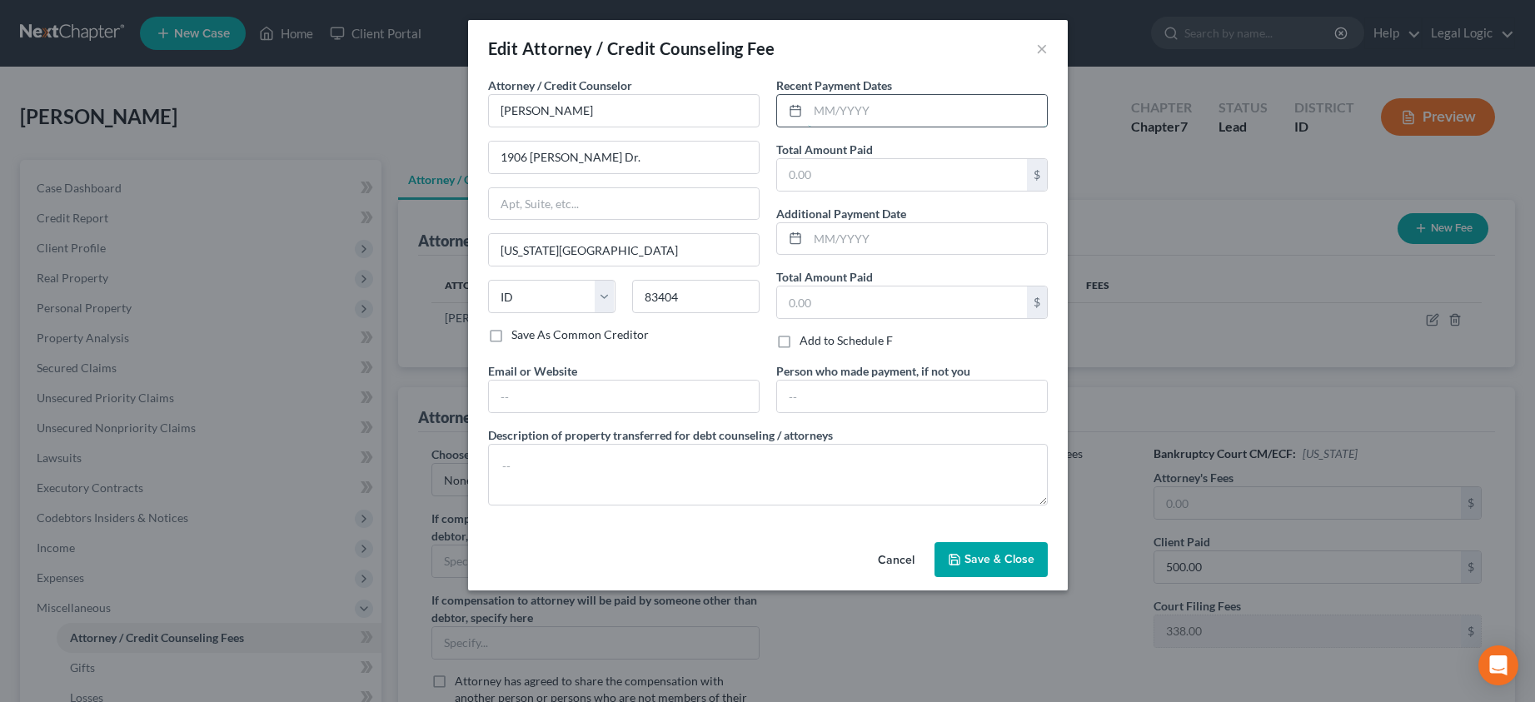
click at [834, 113] on input "text" at bounding box center [927, 111] width 239 height 32
type input "10/2025"
click at [846, 187] on input "text" at bounding box center [902, 175] width 250 height 32
type input "500.00"
click at [1032, 564] on span "Save & Close" at bounding box center [999, 559] width 70 height 14
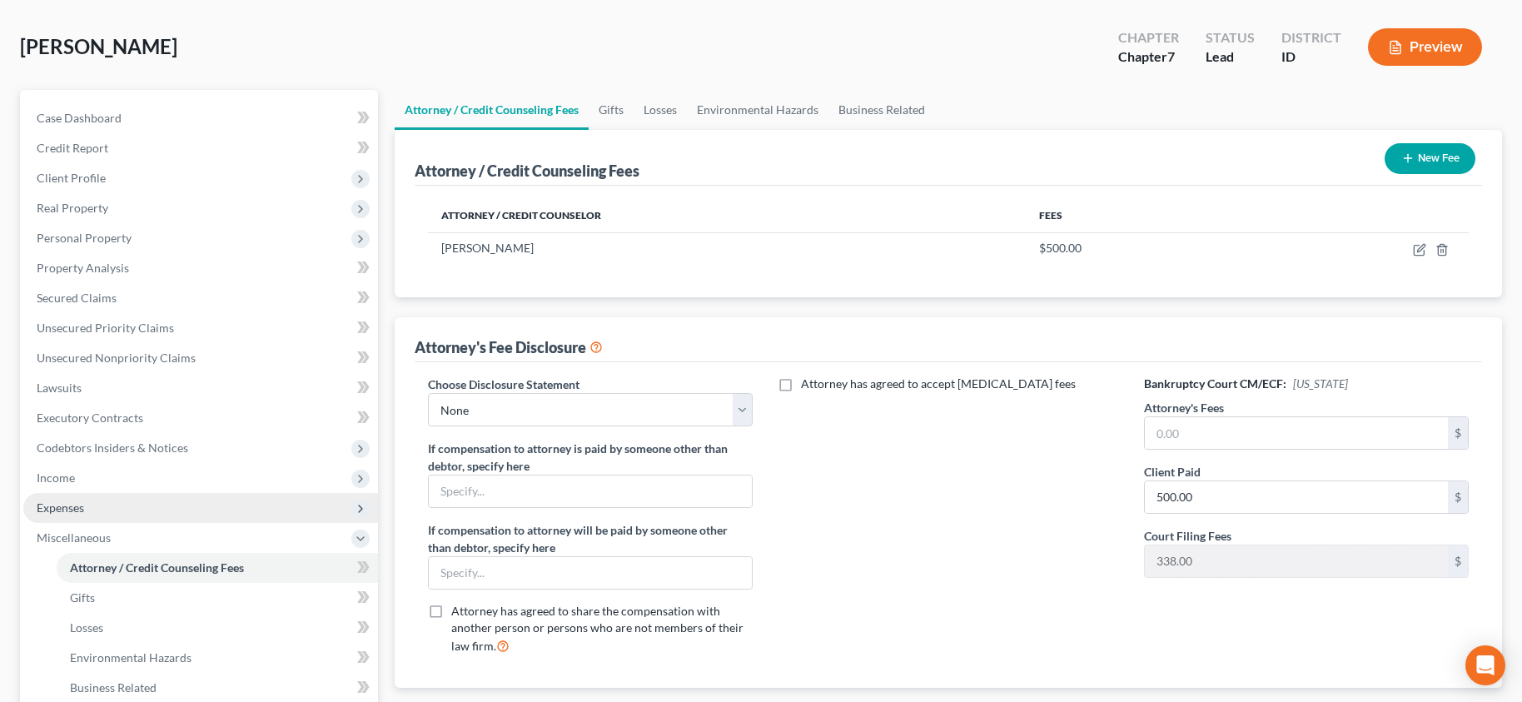
scroll to position [167, 0]
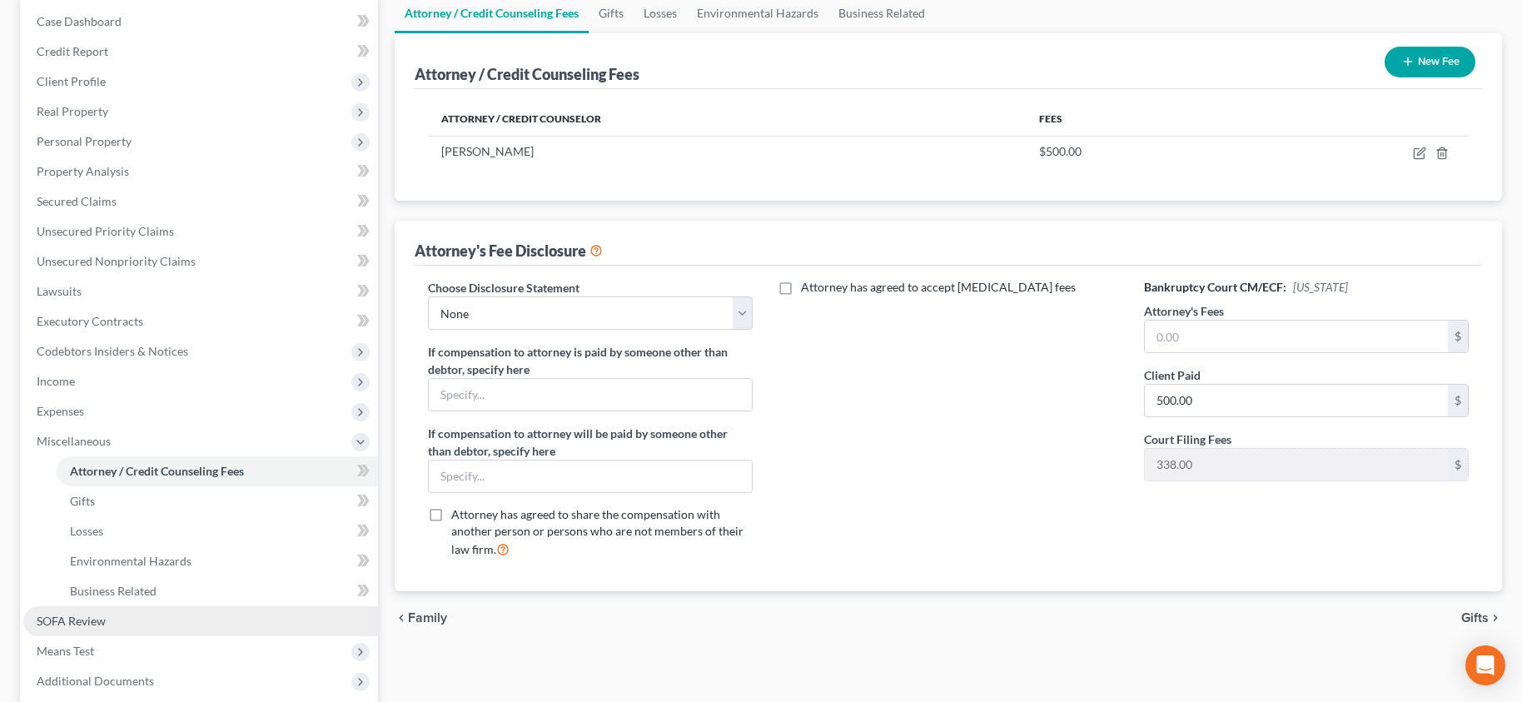
click at [94, 622] on span "SOFA Review" at bounding box center [71, 621] width 69 height 14
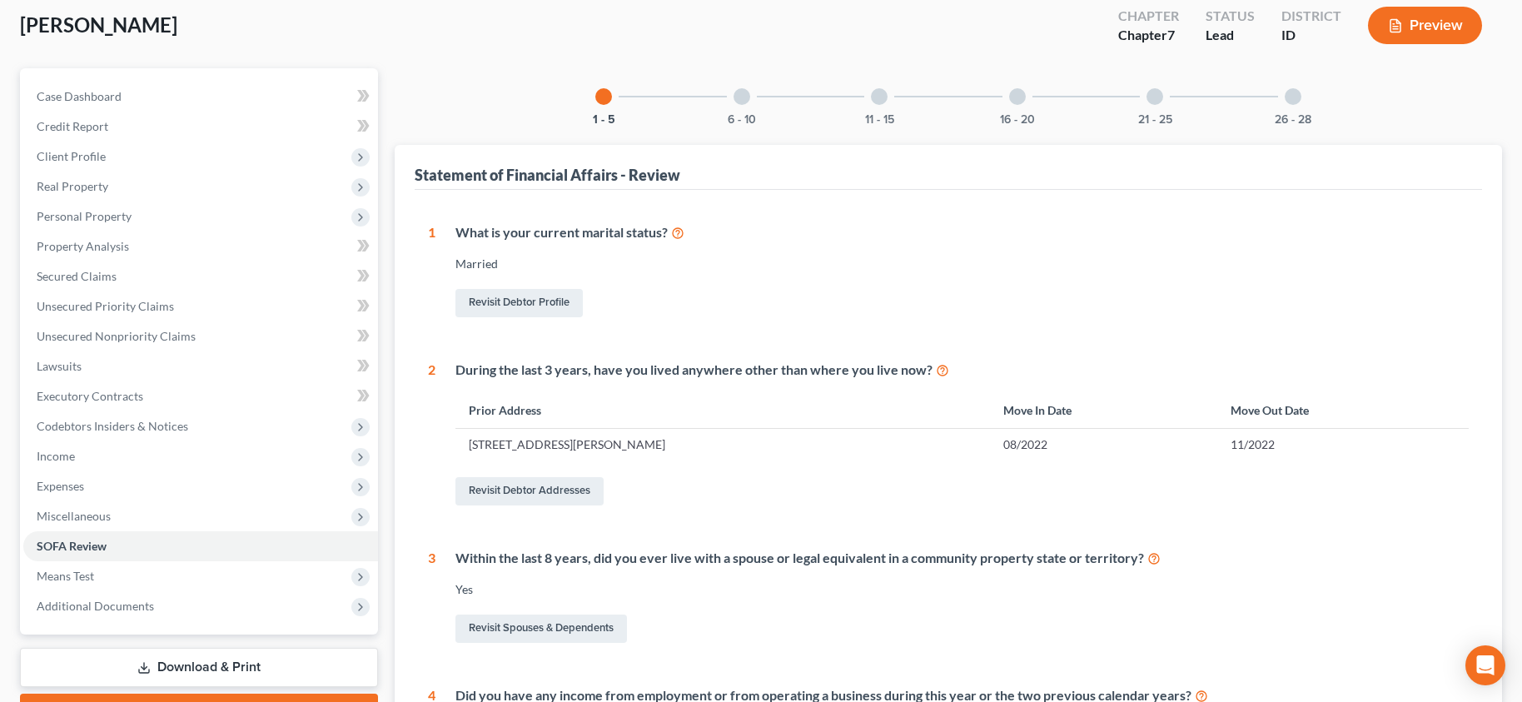
scroll to position [83, 0]
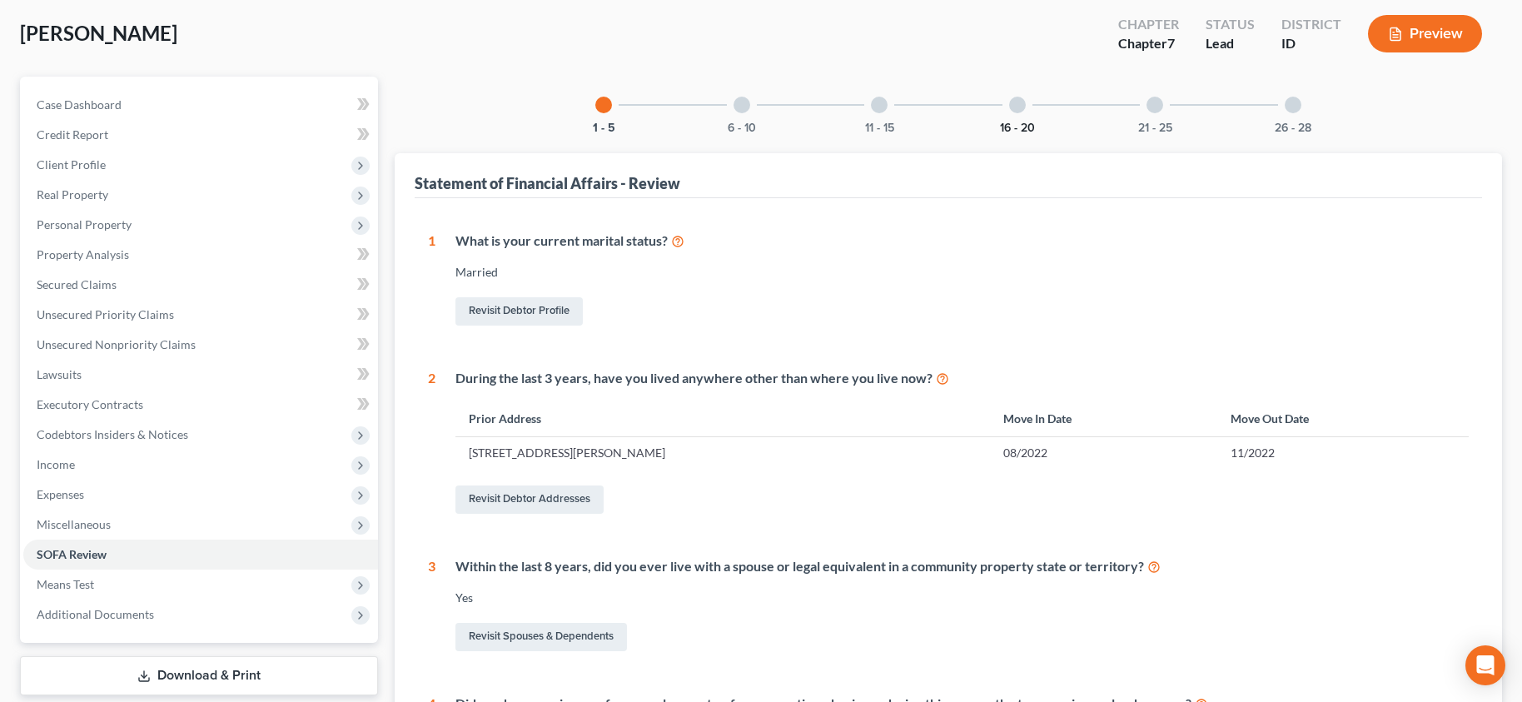
click at [1018, 127] on button "16 - 20" at bounding box center [1017, 128] width 35 height 12
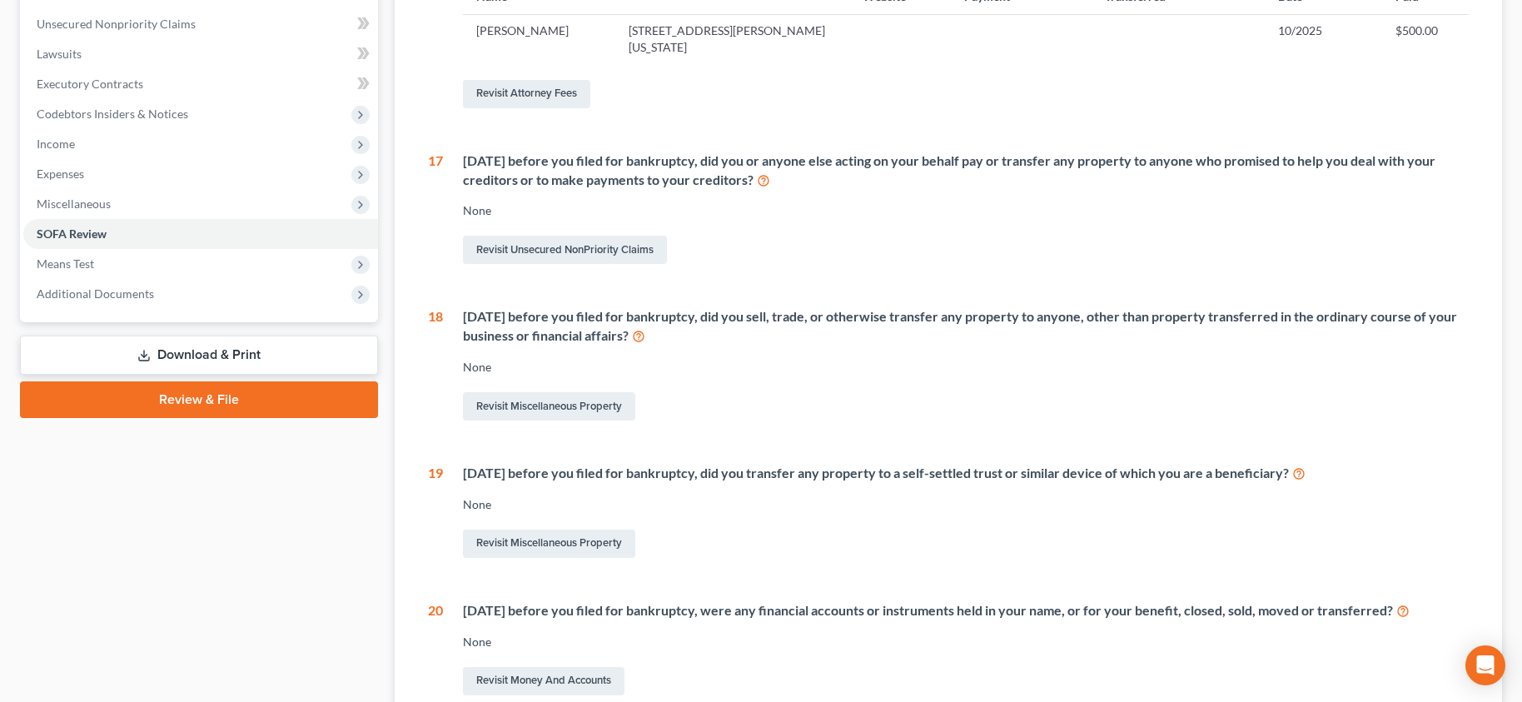
scroll to position [250, 0]
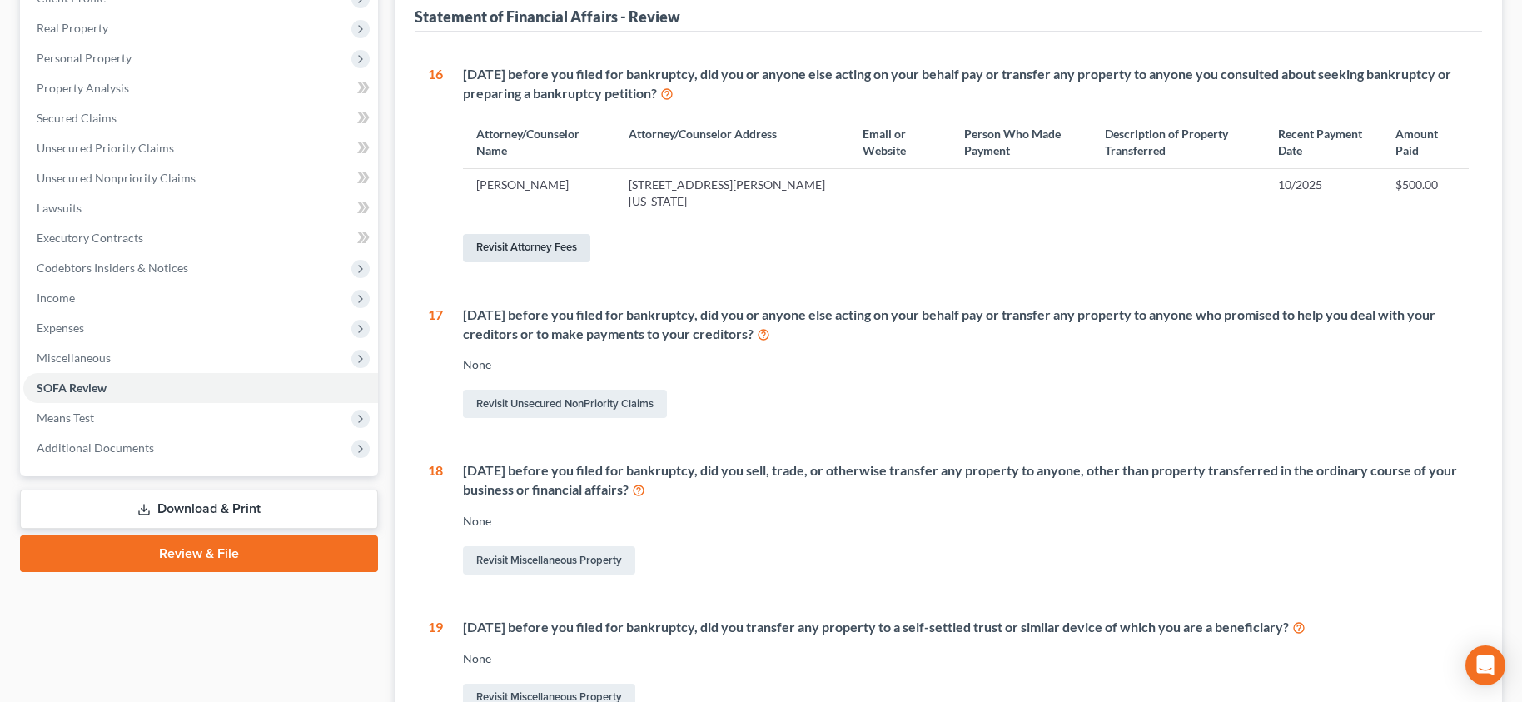
click at [533, 239] on link "Revisit Attorney Fees" at bounding box center [526, 248] width 127 height 28
select select "0"
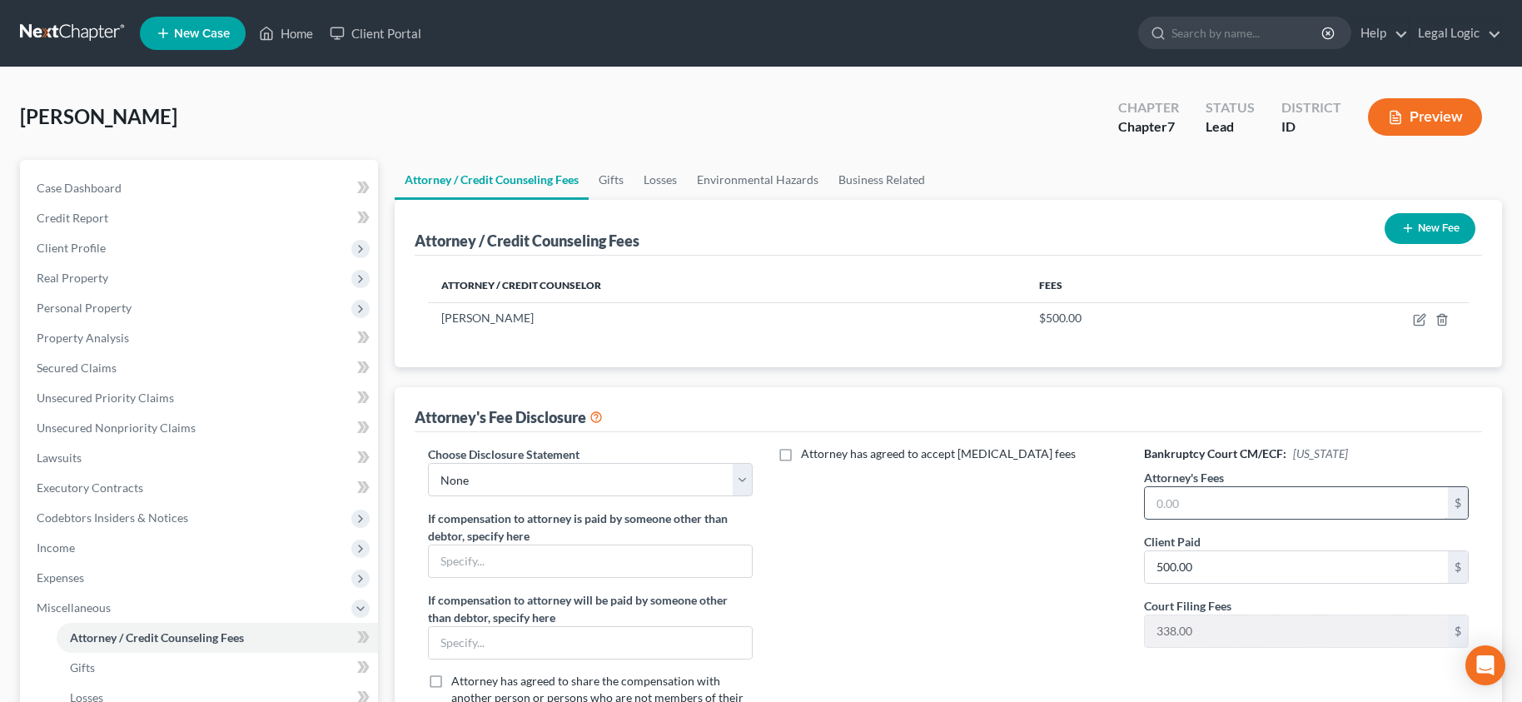
click at [1281, 510] on input "text" at bounding box center [1296, 503] width 303 height 32
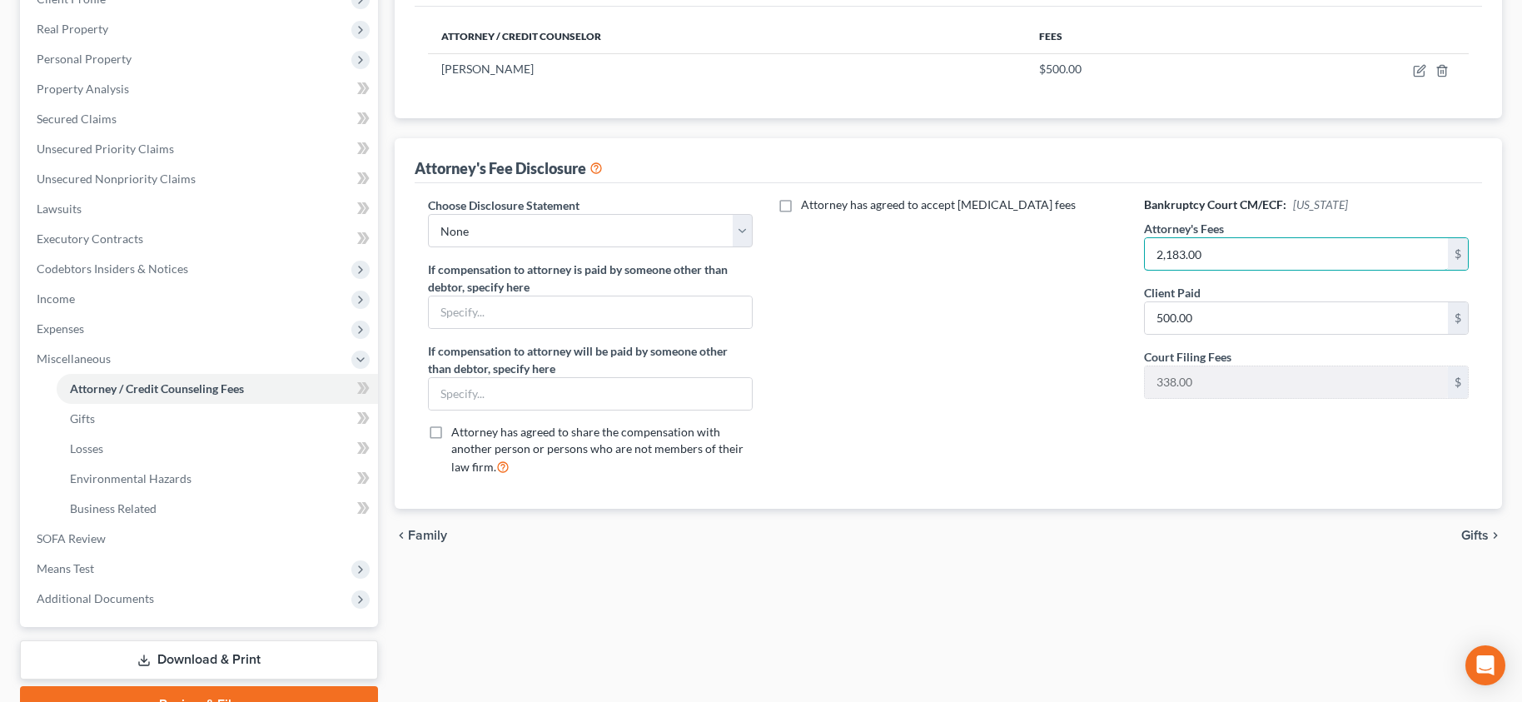
scroll to position [333, 0]
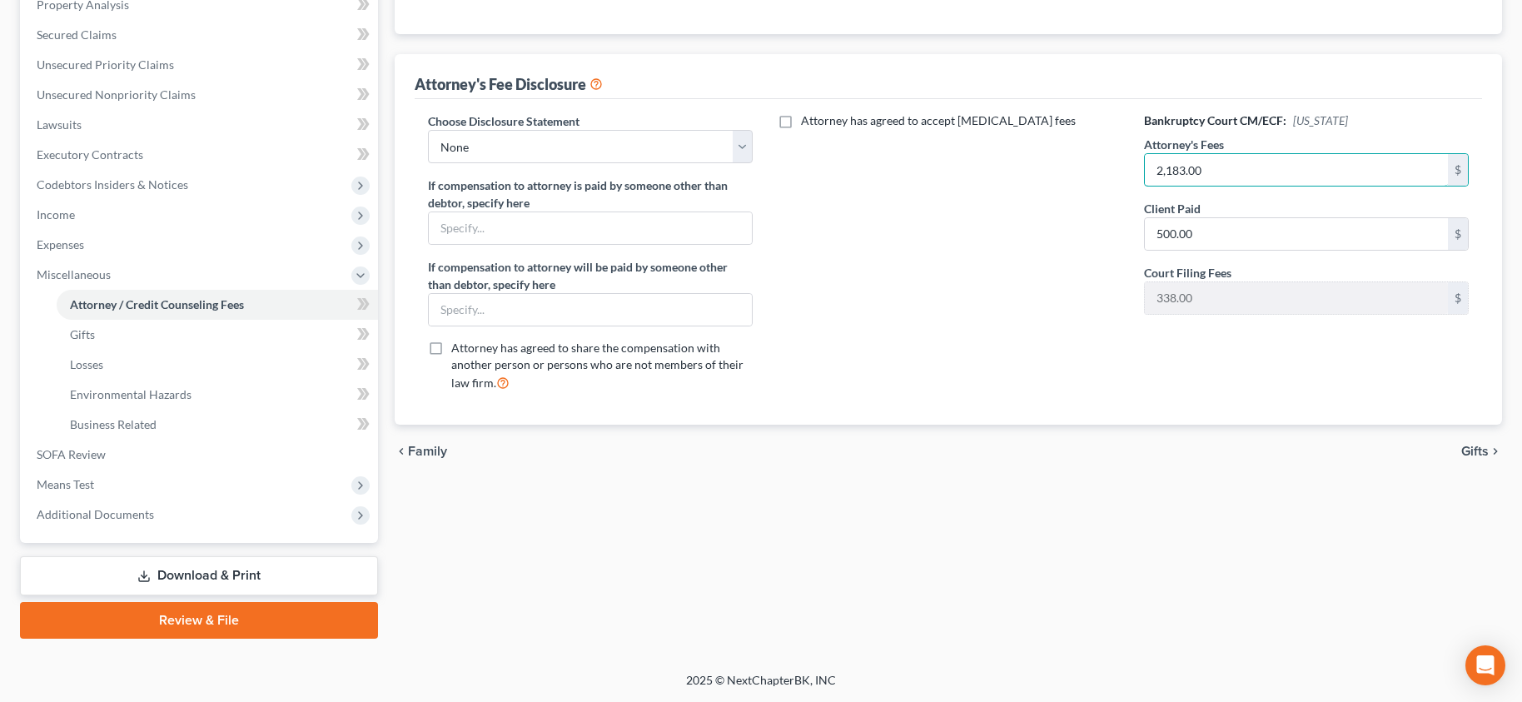
type input "2,183.00"
click at [299, 558] on link "Download & Print" at bounding box center [199, 575] width 358 height 39
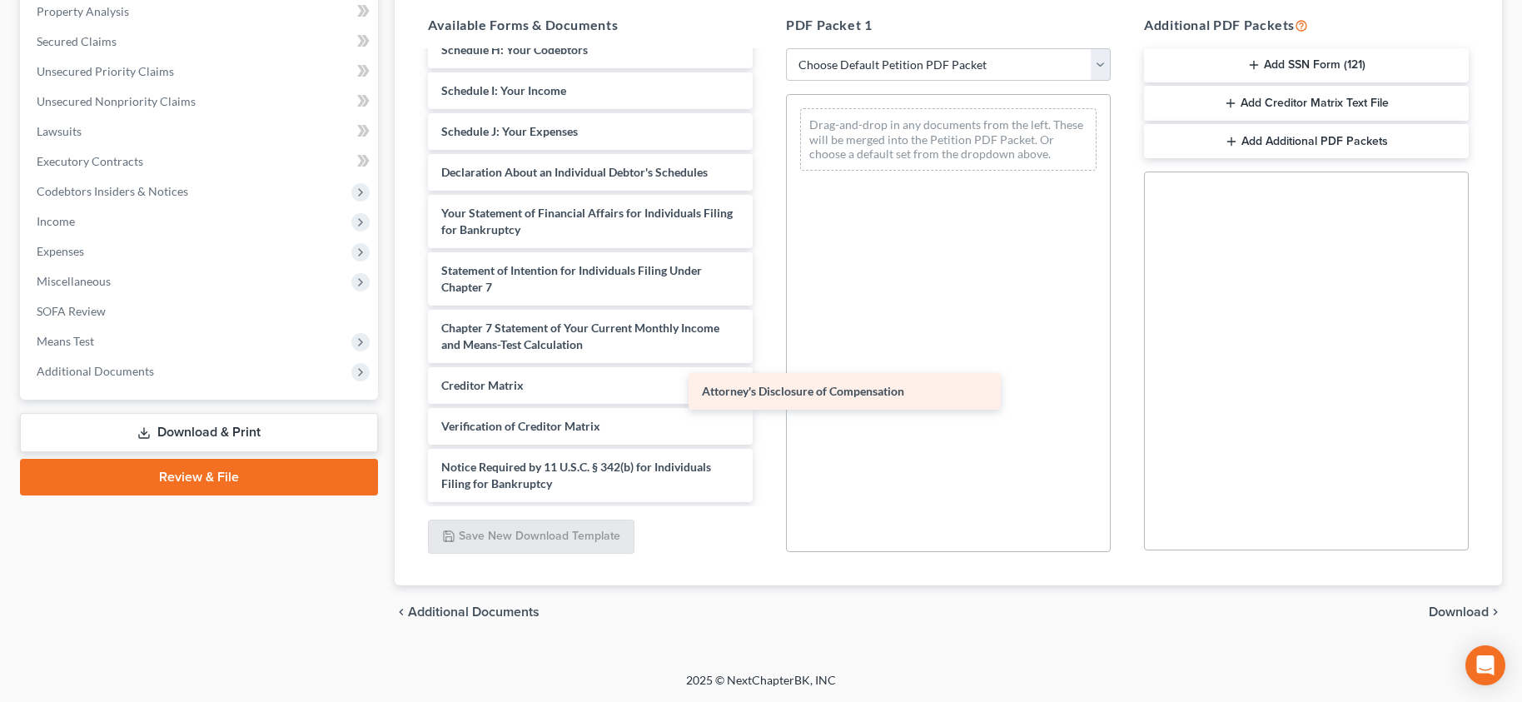
scroll to position [323, 0]
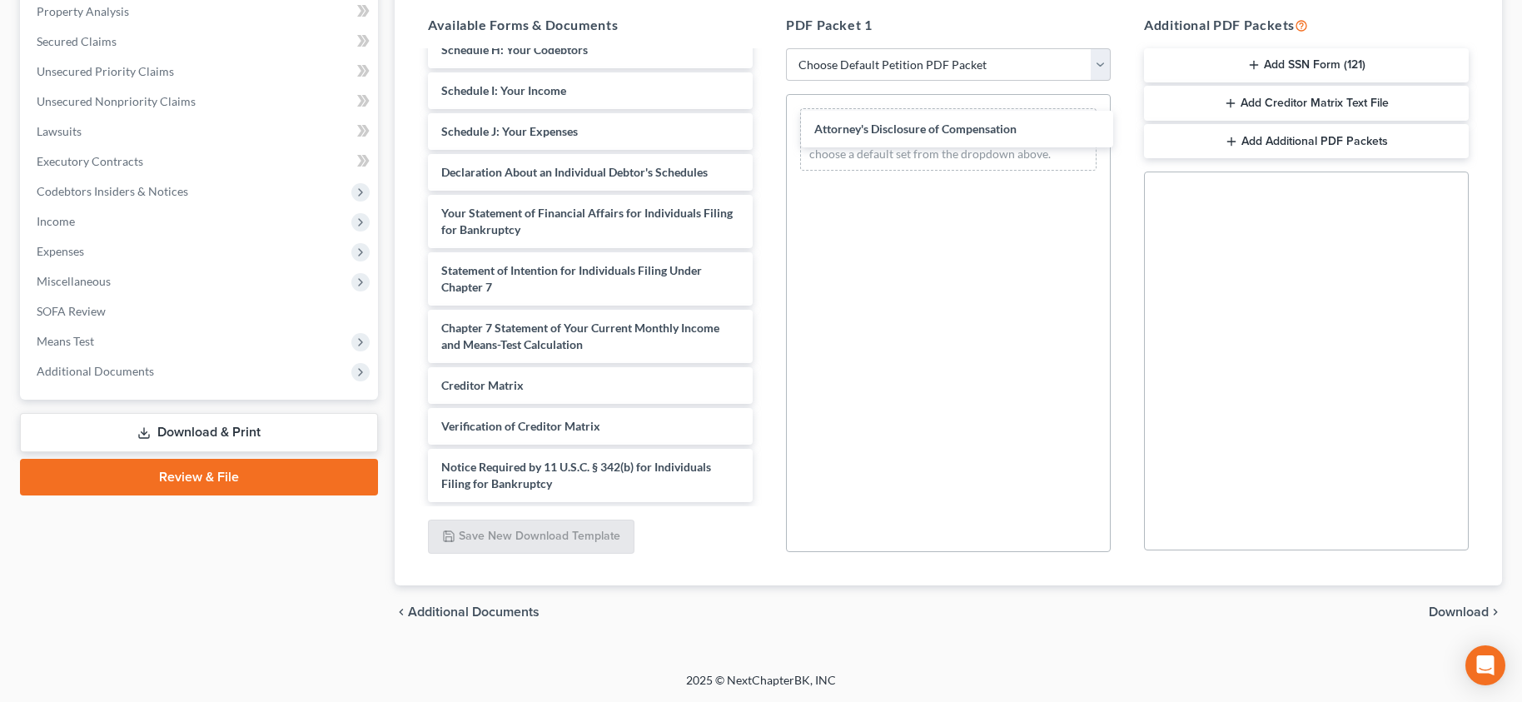
drag, startPoint x: 631, startPoint y: 486, endPoint x: 1004, endPoint y: 112, distance: 528.2
click at [766, 116] on div "Attorney's Disclosure of Compensation Voluntary Petition for Individuals Filing…" at bounding box center [590, 115] width 351 height 773
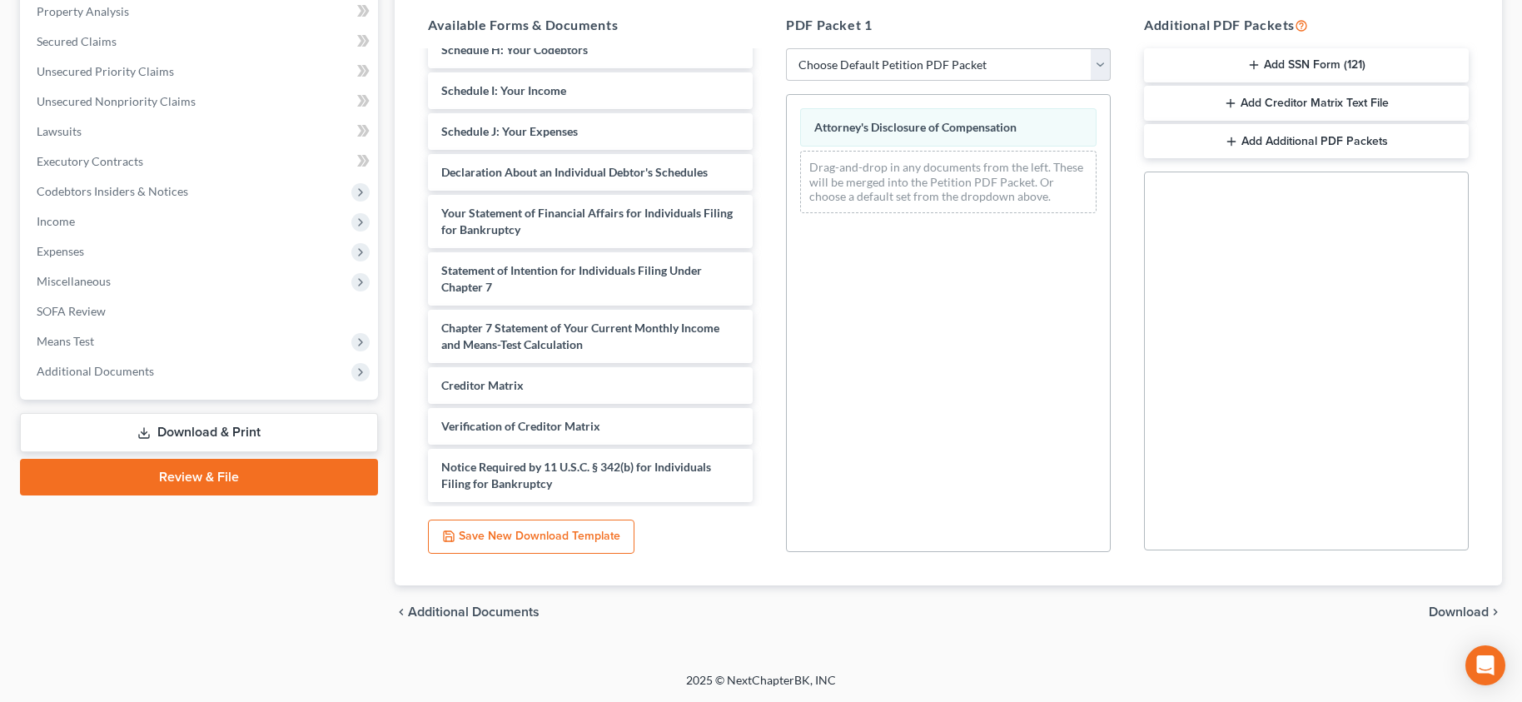
click at [1456, 614] on span "Download" at bounding box center [1459, 611] width 60 height 13
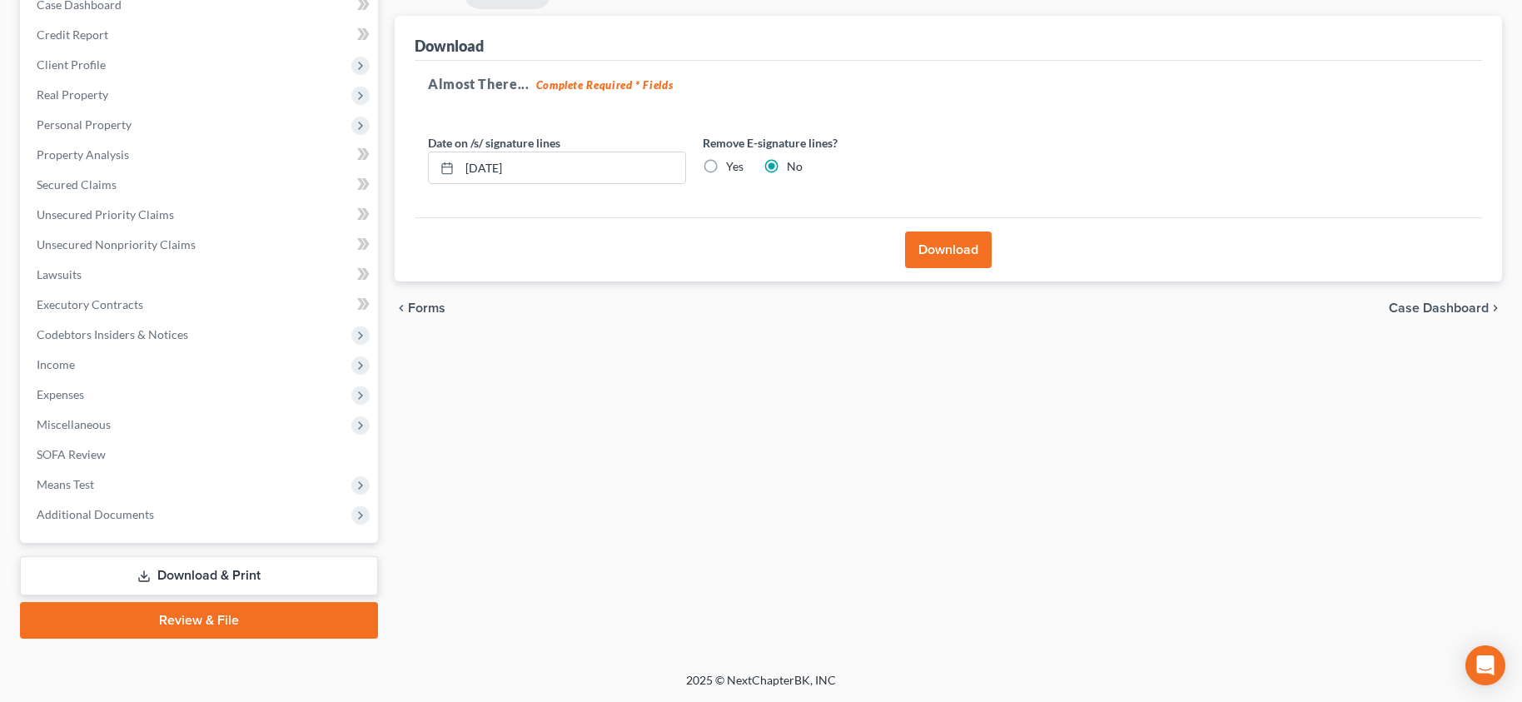
scroll to position [183, 0]
drag, startPoint x: 603, startPoint y: 167, endPoint x: 57, endPoint y: 207, distance: 547.7
click at [133, 207] on div "Petition Navigation Case Dashboard Payments Invoices Payments Payments Credit R…" at bounding box center [761, 308] width 1499 height 662
click at [726, 166] on label "Yes" at bounding box center [734, 166] width 17 height 17
click at [733, 166] on input "Yes" at bounding box center [738, 163] width 11 height 11
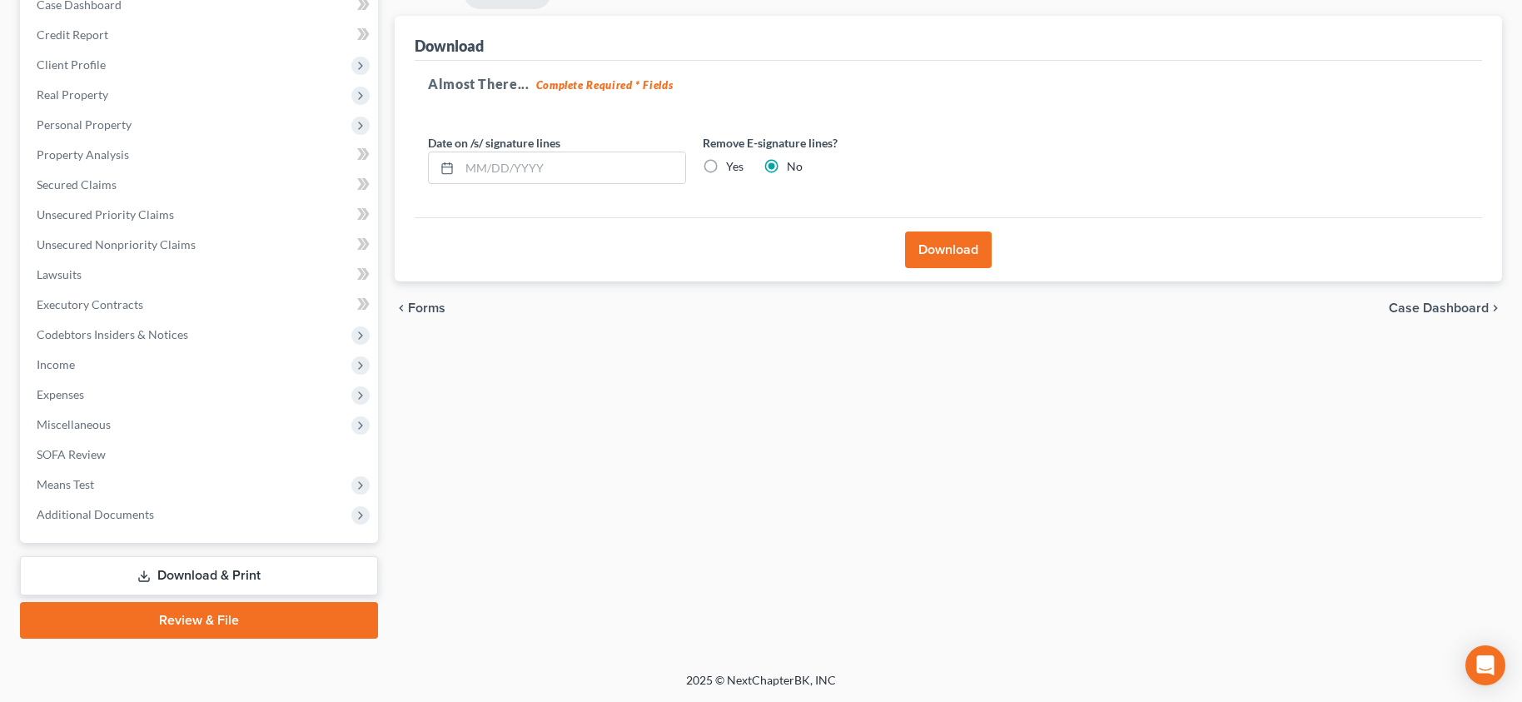
radio input "true"
radio input "false"
click at [944, 249] on button "Download" at bounding box center [948, 249] width 87 height 37
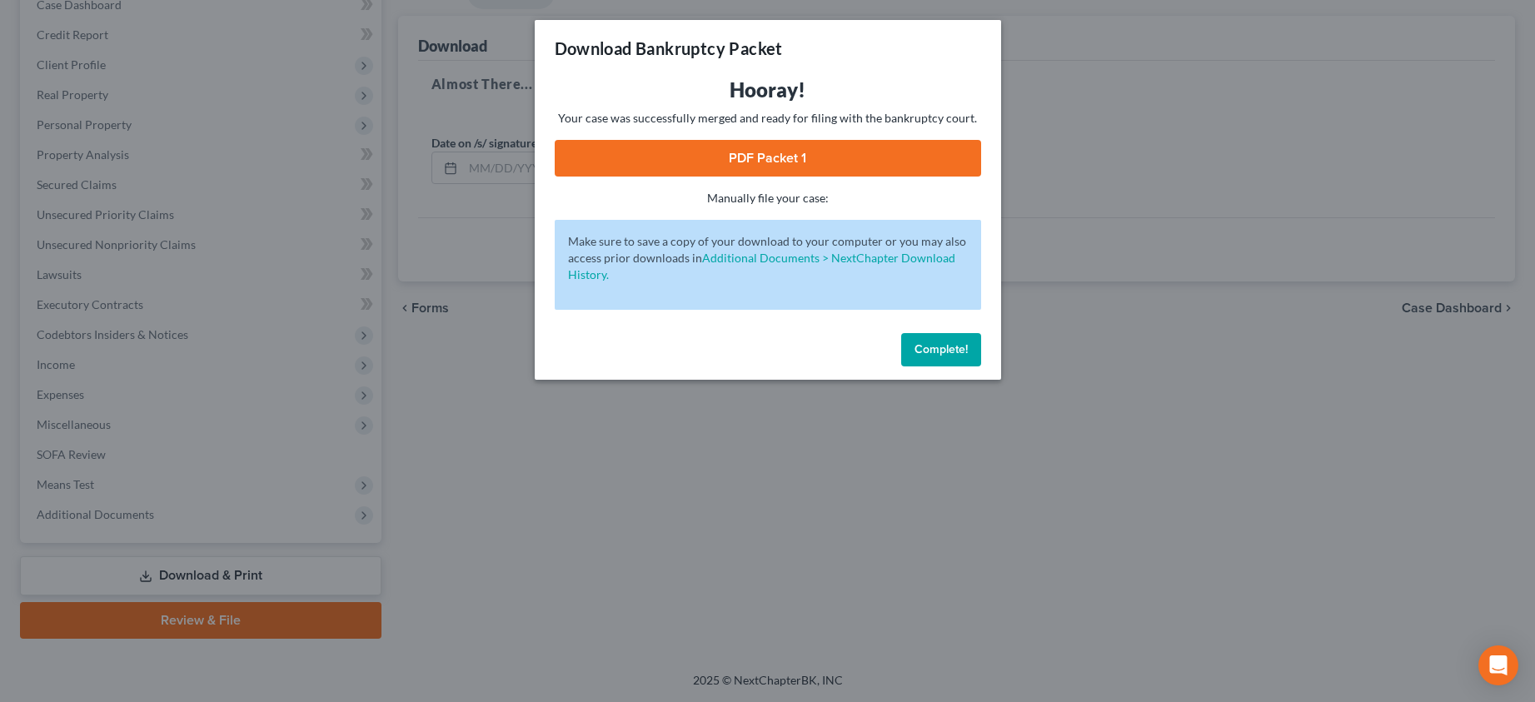
click at [829, 156] on link "PDF Packet 1" at bounding box center [768, 158] width 426 height 37
click at [953, 354] on span "Complete!" at bounding box center [940, 349] width 53 height 14
